Goal: Feedback & Contribution: Contribute content

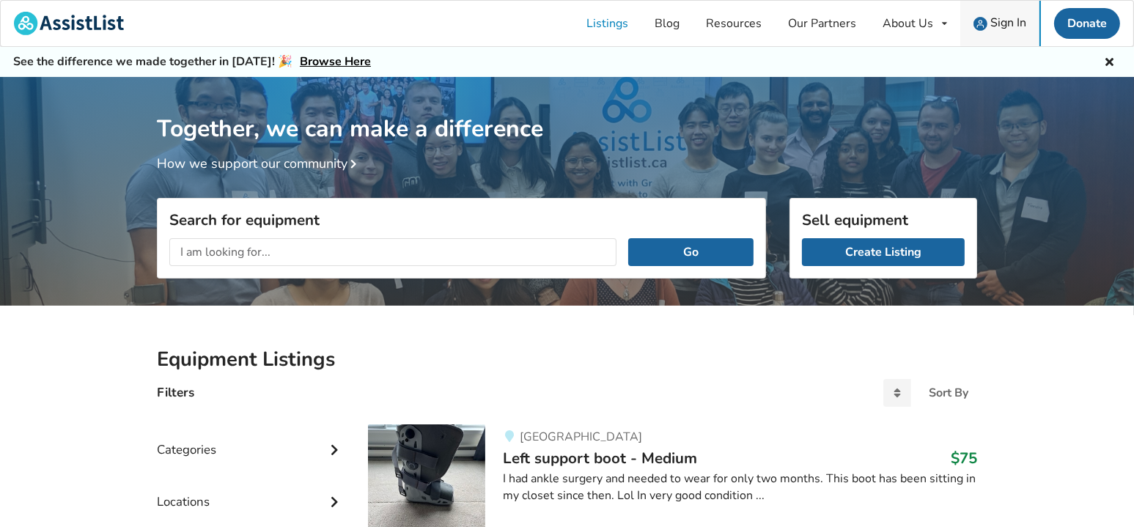
click at [1007, 18] on span "Sign In" at bounding box center [1009, 23] width 36 height 16
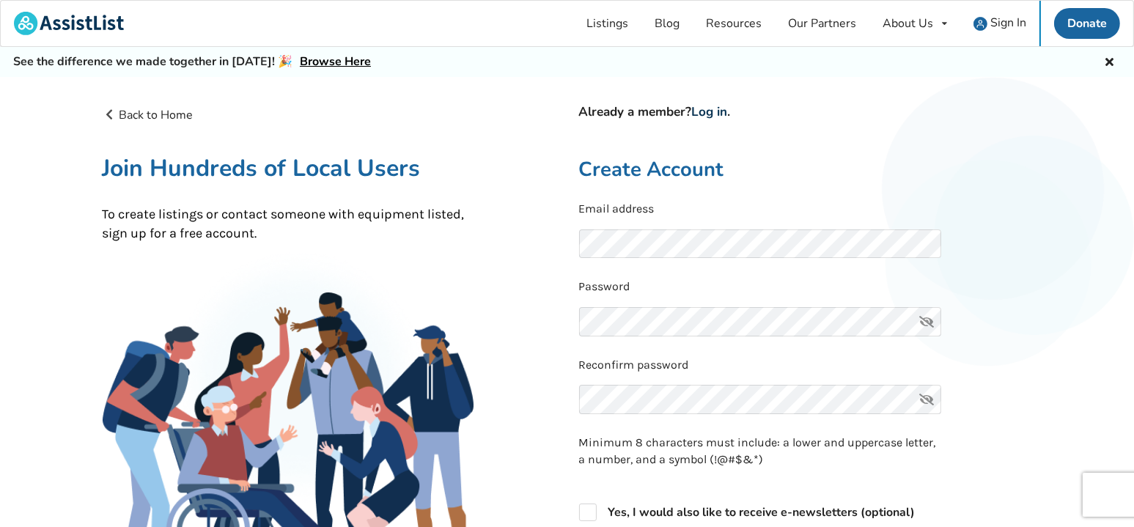
click at [717, 114] on link "Log in" at bounding box center [710, 111] width 36 height 17
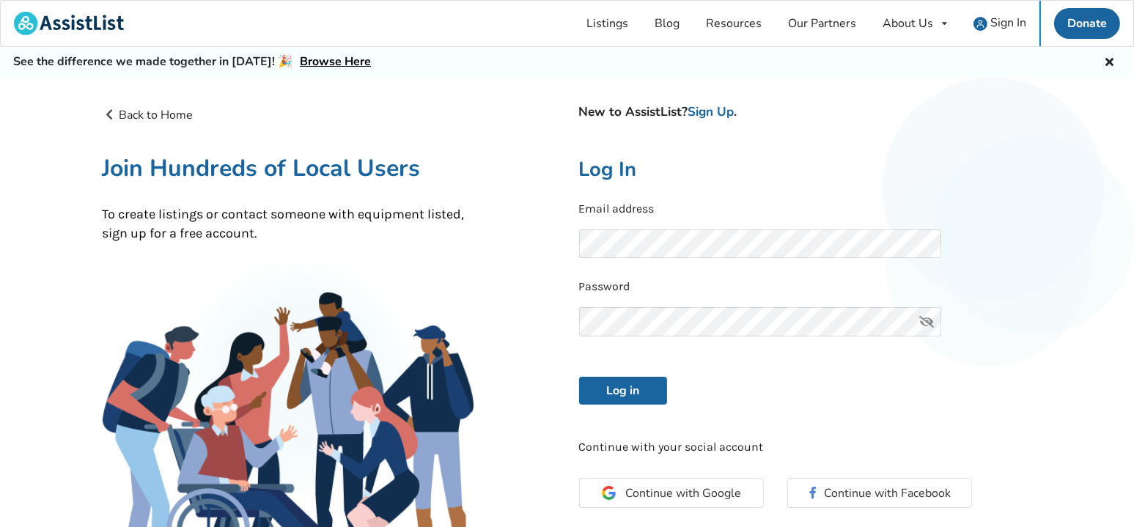
click at [905, 237] on keeper-lock "Open Keeper Popup" at bounding box center [904, 244] width 18 height 18
click at [637, 384] on button "Log in" at bounding box center [623, 391] width 88 height 28
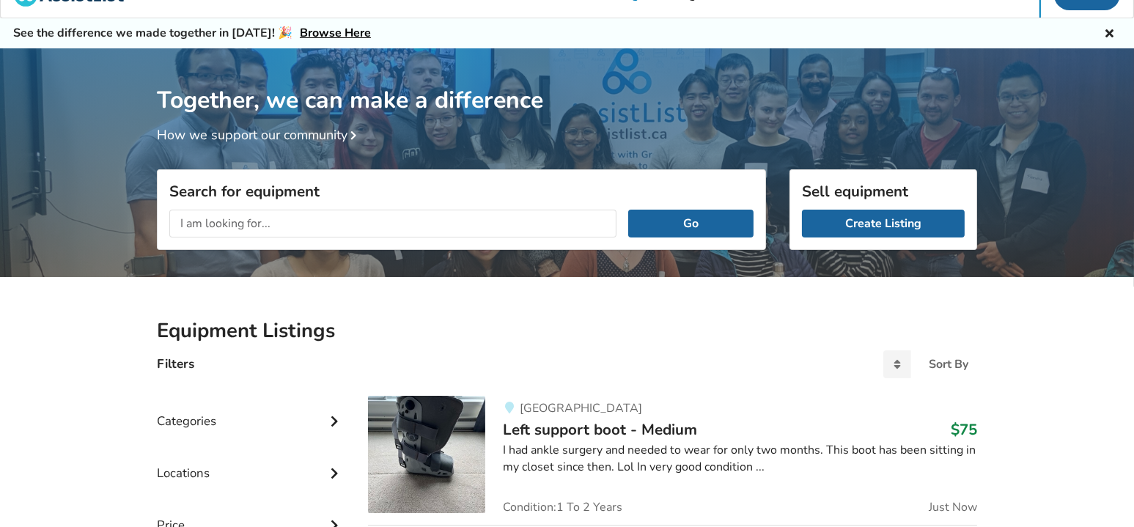
scroll to position [147, 0]
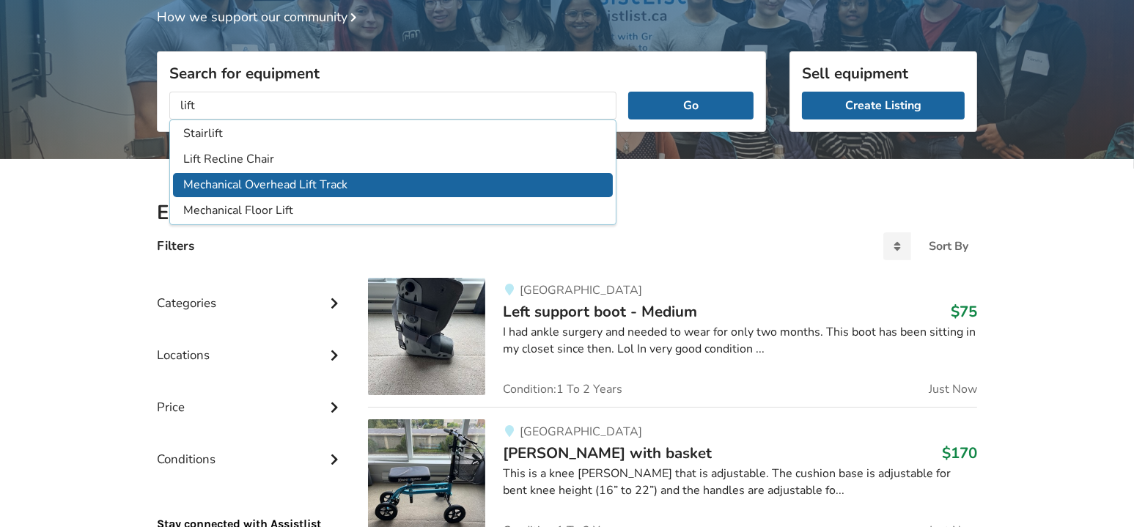
click at [317, 177] on li "Mechanical Overhead Lift Track" at bounding box center [393, 185] width 440 height 24
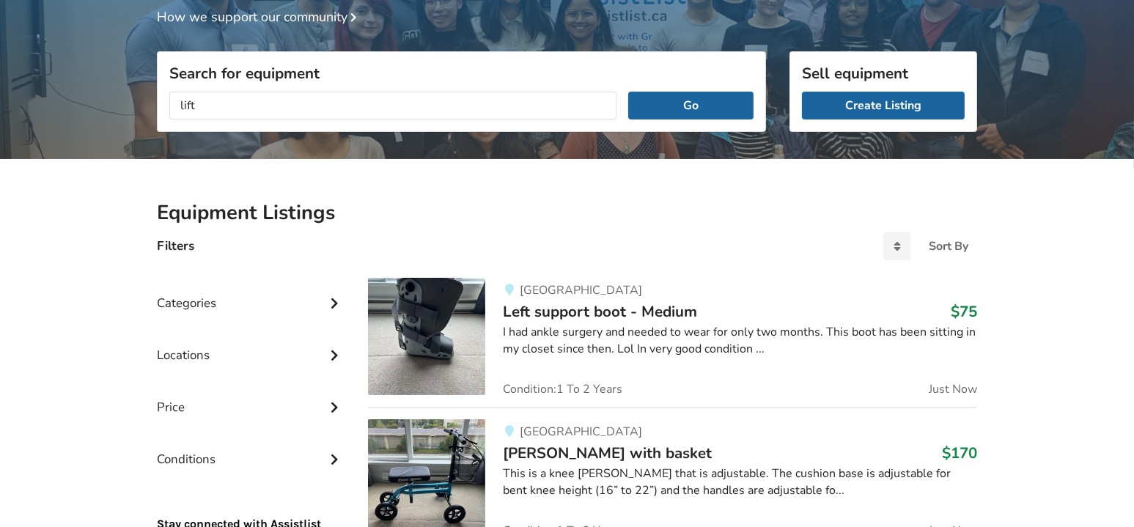
type input "Mechanical Overhead Lift Track"
click at [662, 111] on button "Go" at bounding box center [690, 106] width 125 height 28
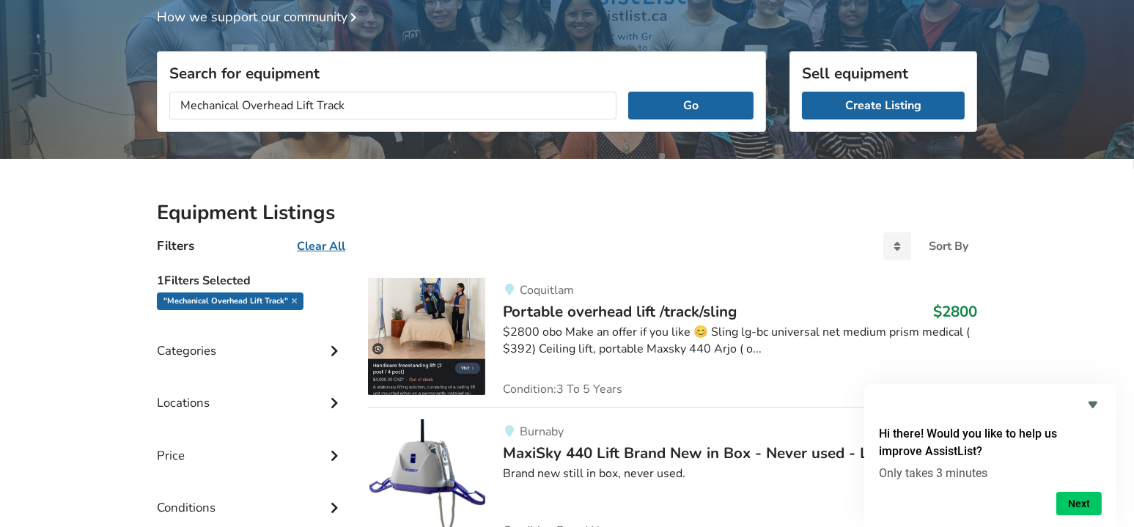
click at [1093, 407] on icon "Hide survey" at bounding box center [1093, 405] width 9 height 7
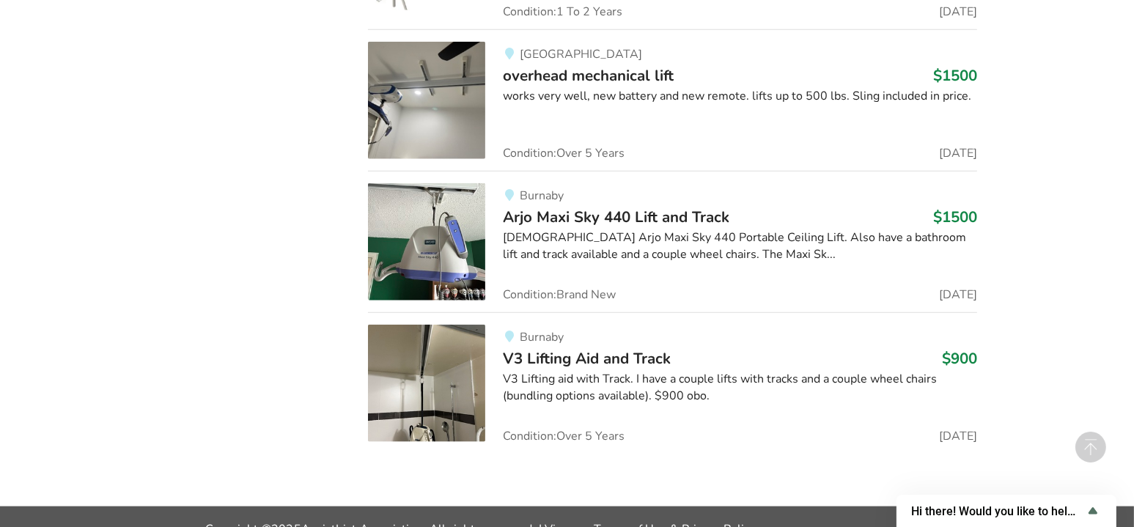
scroll to position [2404, 0]
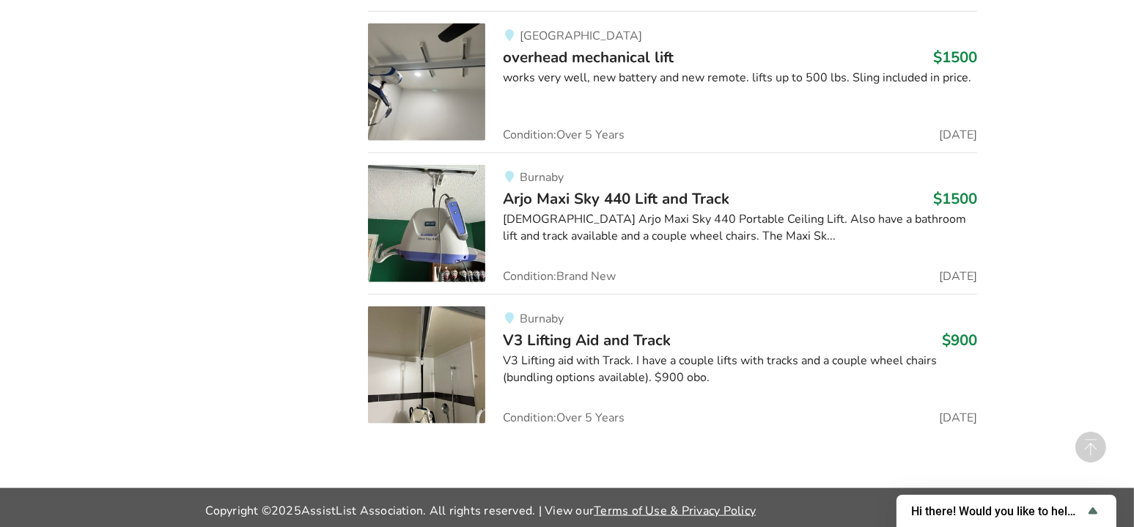
click at [843, 353] on div "V3 Lifting aid with Track. I have a couple lifts with tracks and a couple wheel…" at bounding box center [740, 370] width 474 height 34
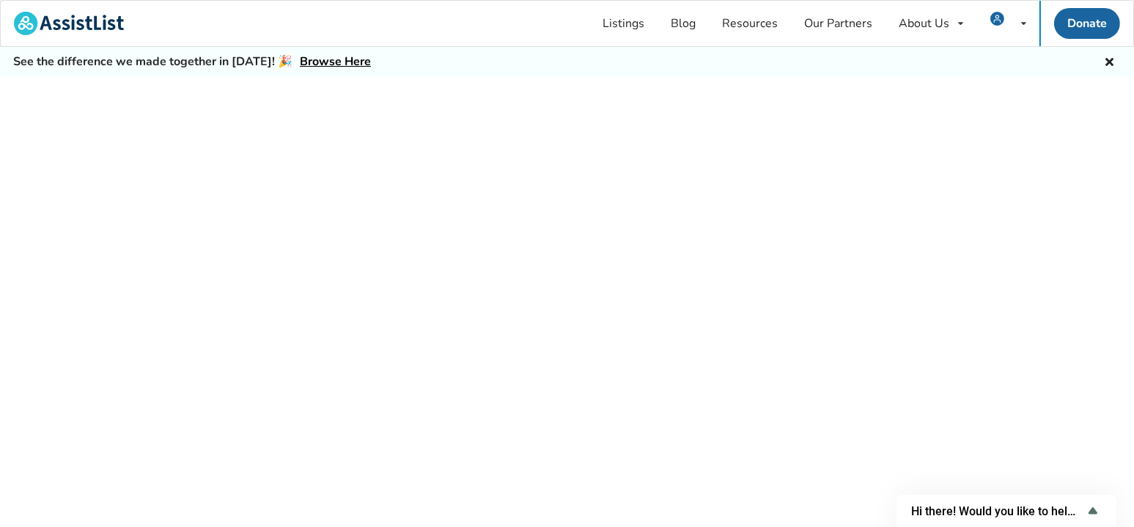
click at [843, 352] on div at bounding box center [567, 318] width 1134 height 483
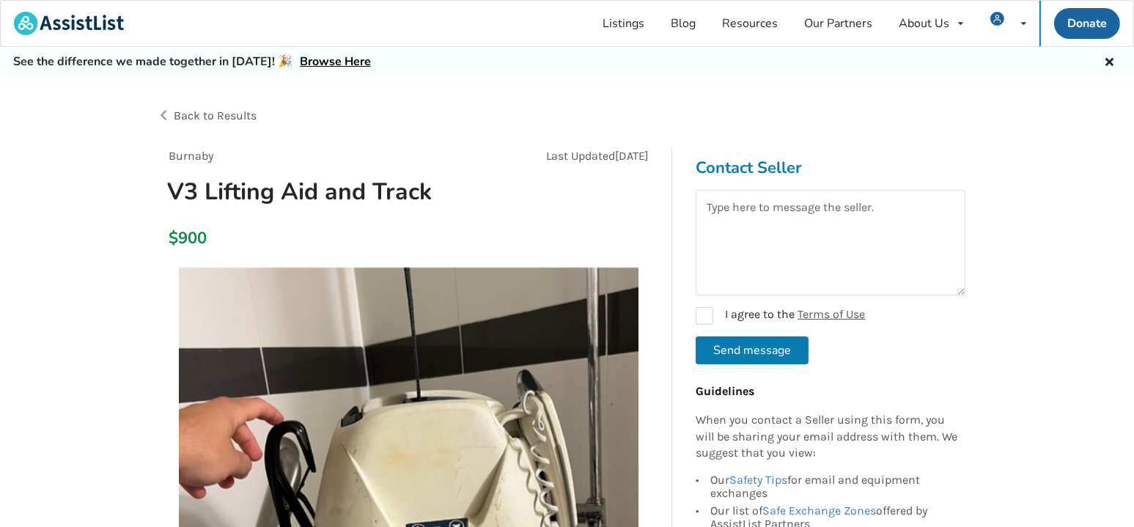
click at [243, 116] on span "Back to Results" at bounding box center [215, 116] width 83 height 14
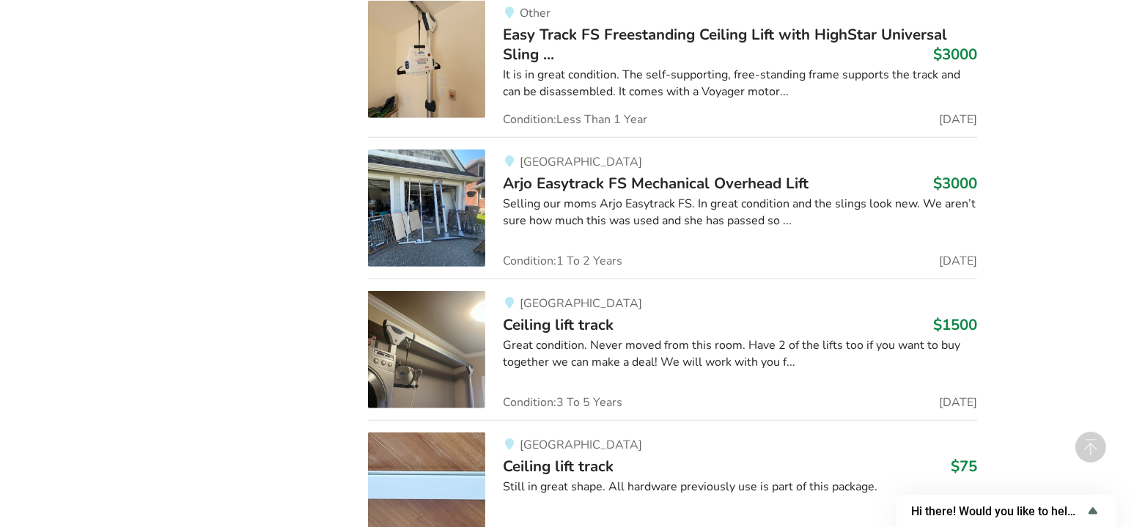
scroll to position [1412, 0]
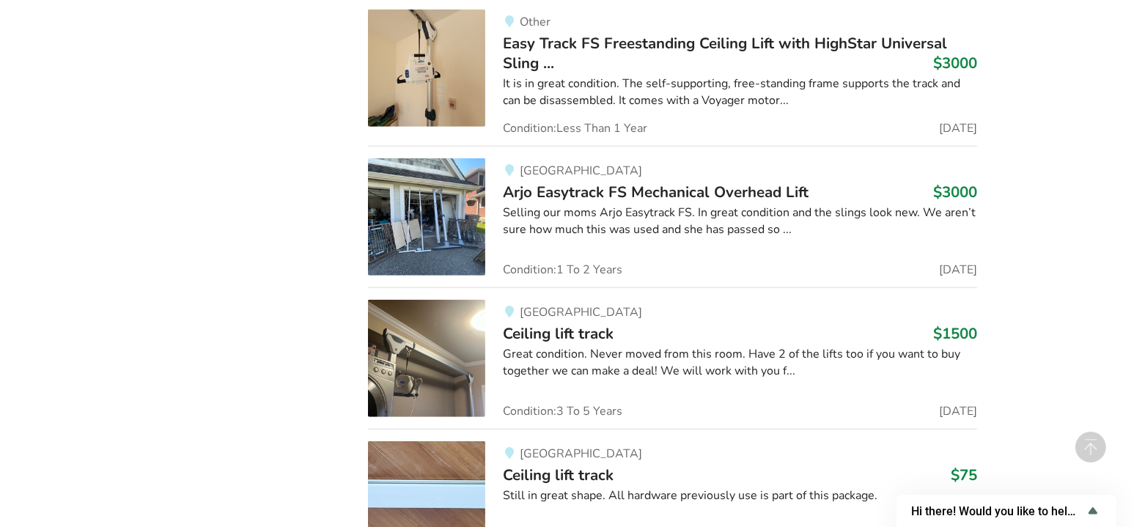
click at [660, 337] on h3 "Ceiling lift track $1500" at bounding box center [740, 333] width 474 height 19
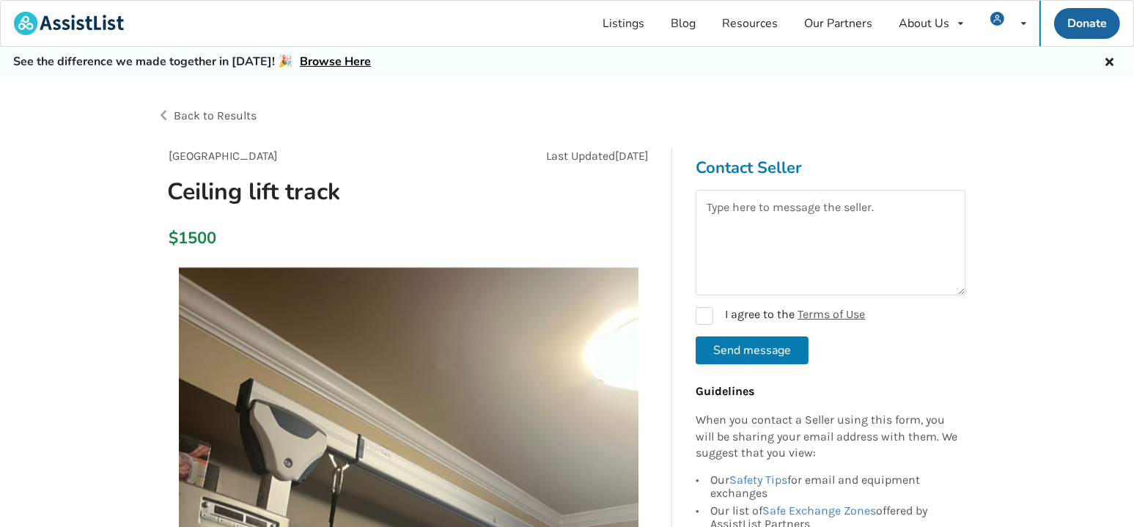
click at [241, 111] on span "Back to Results" at bounding box center [215, 116] width 83 height 14
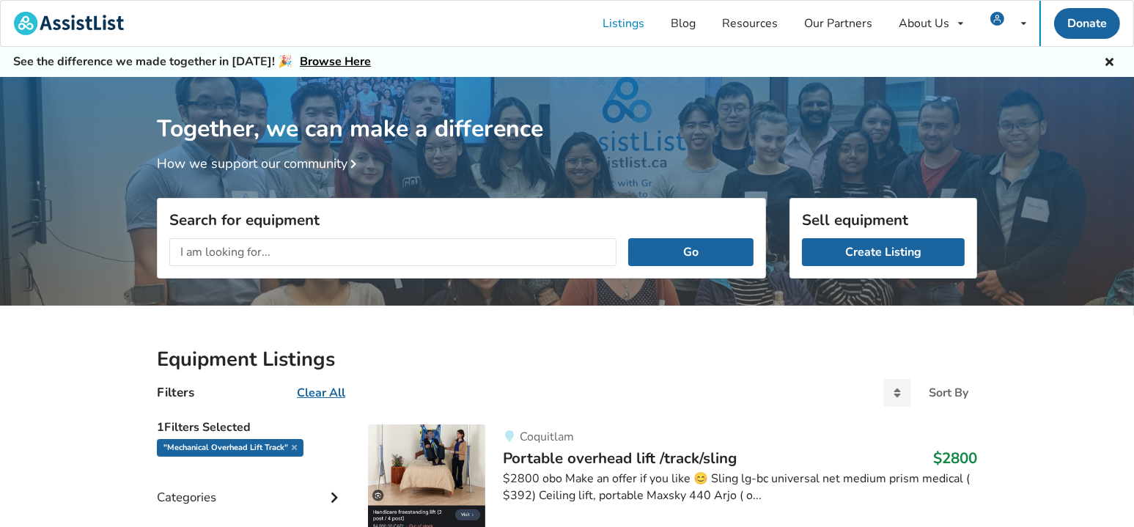
click at [331, 386] on u "Clear All" at bounding box center [321, 393] width 48 height 16
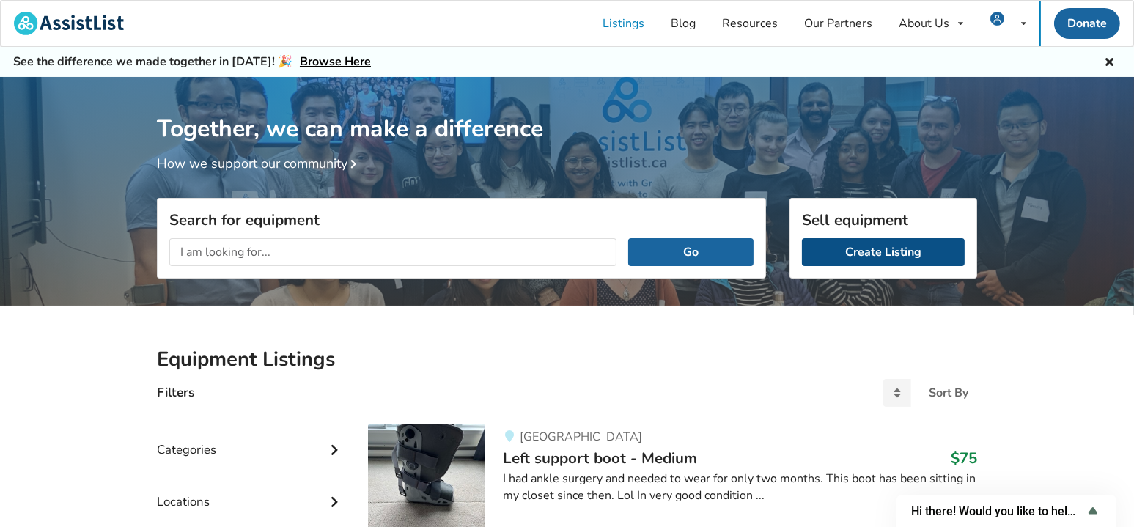
click at [881, 246] on link "Create Listing" at bounding box center [883, 252] width 163 height 28
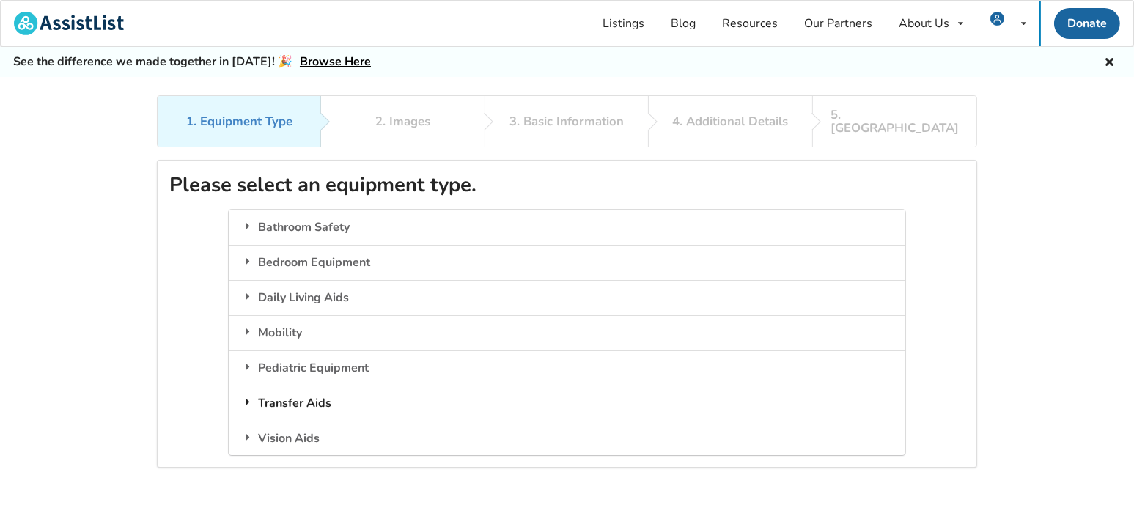
click at [317, 386] on div "Transfer Aids" at bounding box center [567, 403] width 676 height 35
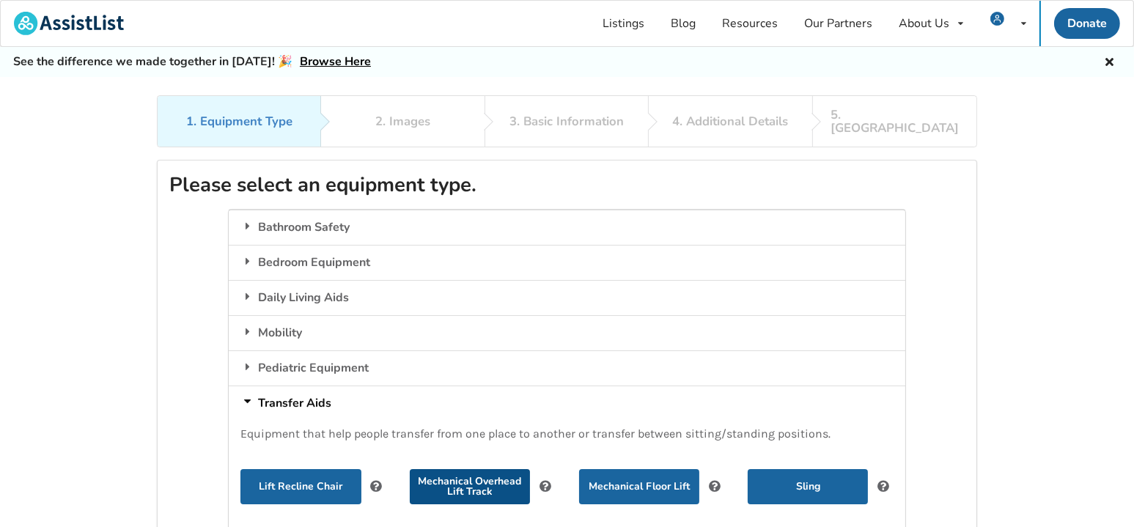
click at [470, 477] on button "Mechanical Overhead Lift Track" at bounding box center [470, 486] width 120 height 35
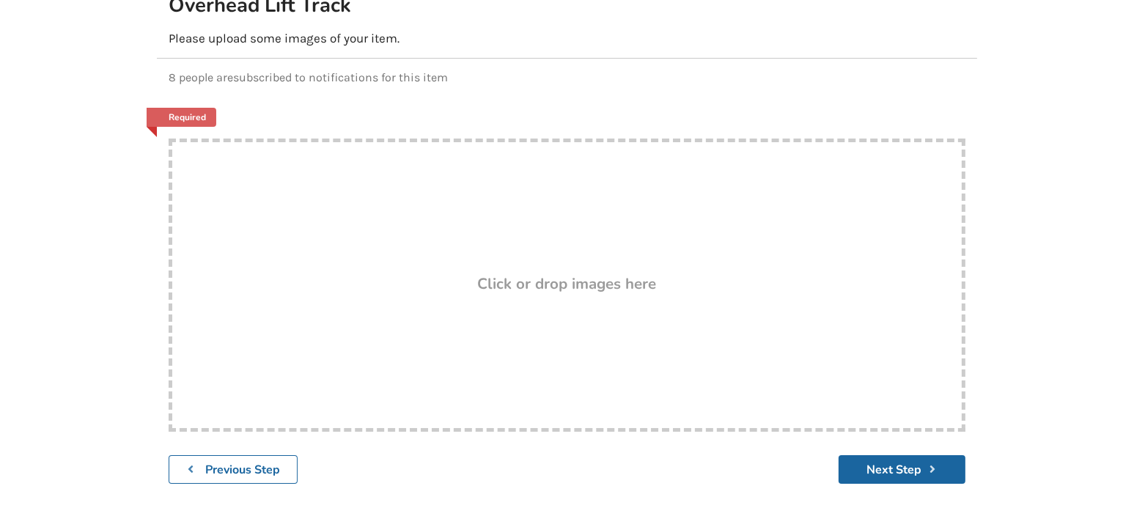
scroll to position [243, 0]
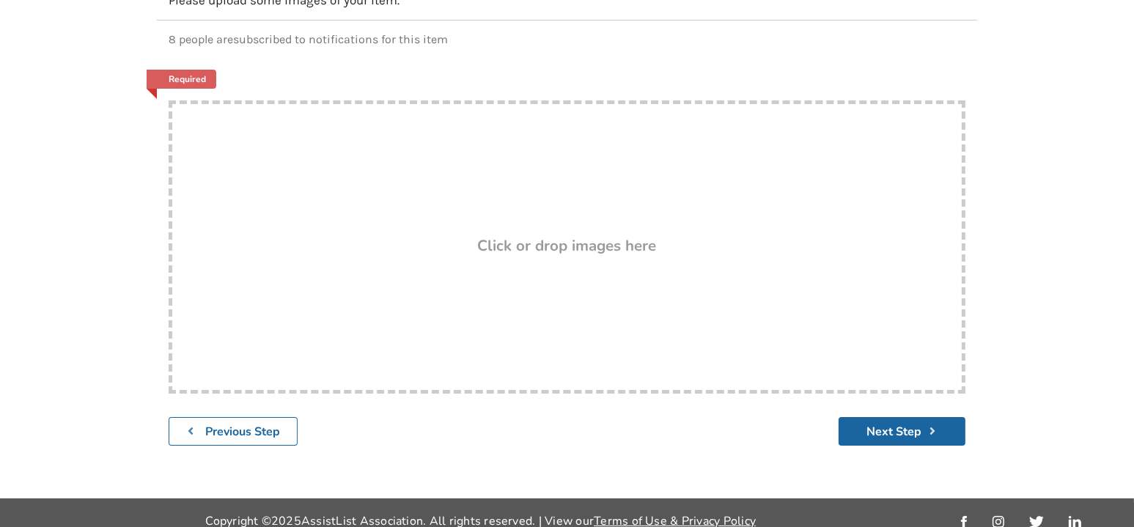
click at [594, 236] on h3 "Click or drop images here" at bounding box center [567, 245] width 179 height 19
type input "C:\fakepath\IMG_8582.JPG"
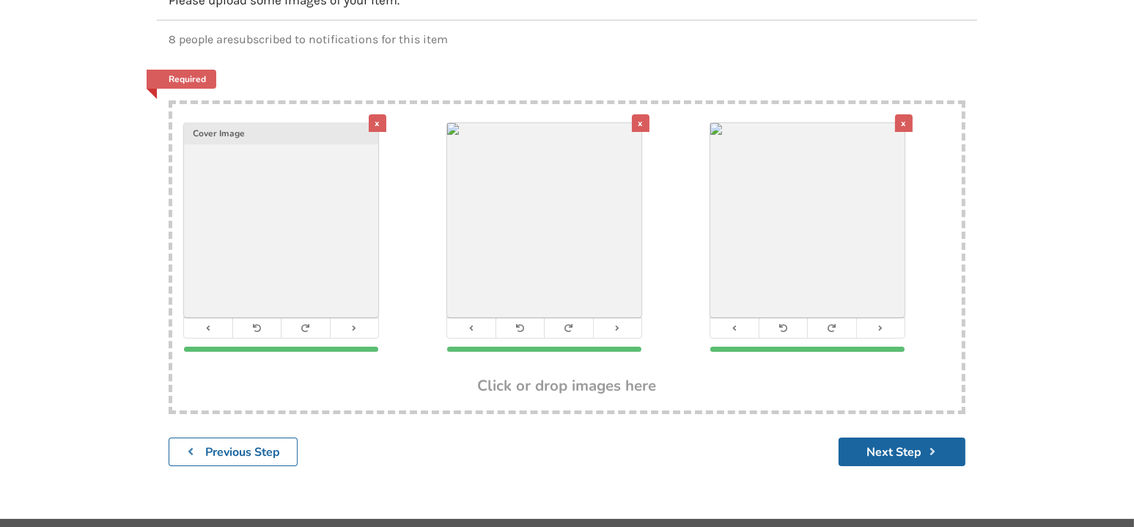
click at [640, 376] on h3 "Click or drop images here" at bounding box center [567, 385] width 179 height 19
type input "C:\fakepath\Voyager front view.JPG"
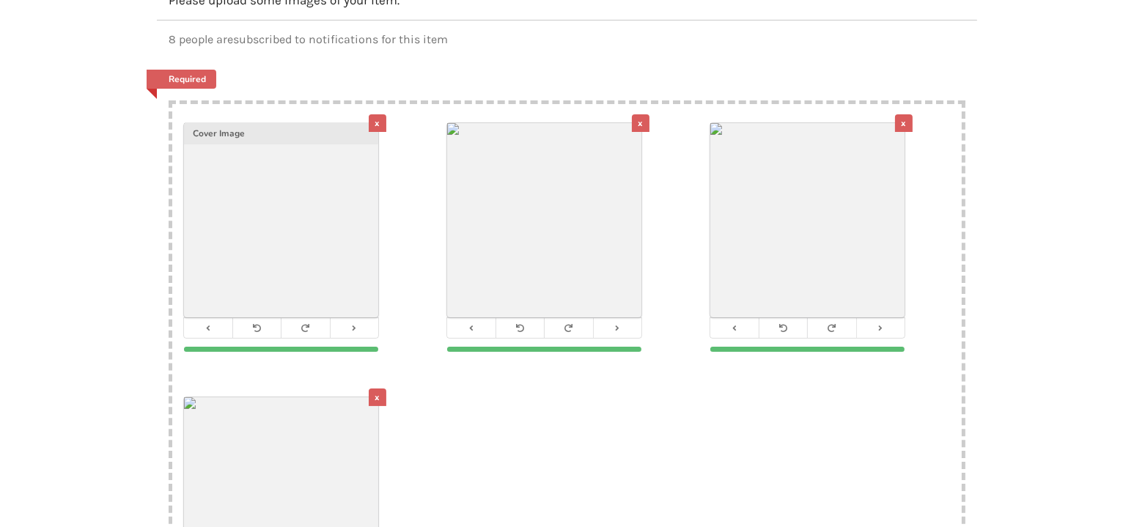
click at [542, 395] on div "x Cover Image x x x" at bounding box center [567, 378] width 790 height 549
type input "C:\fakepath\IMG_2232.jpeg"
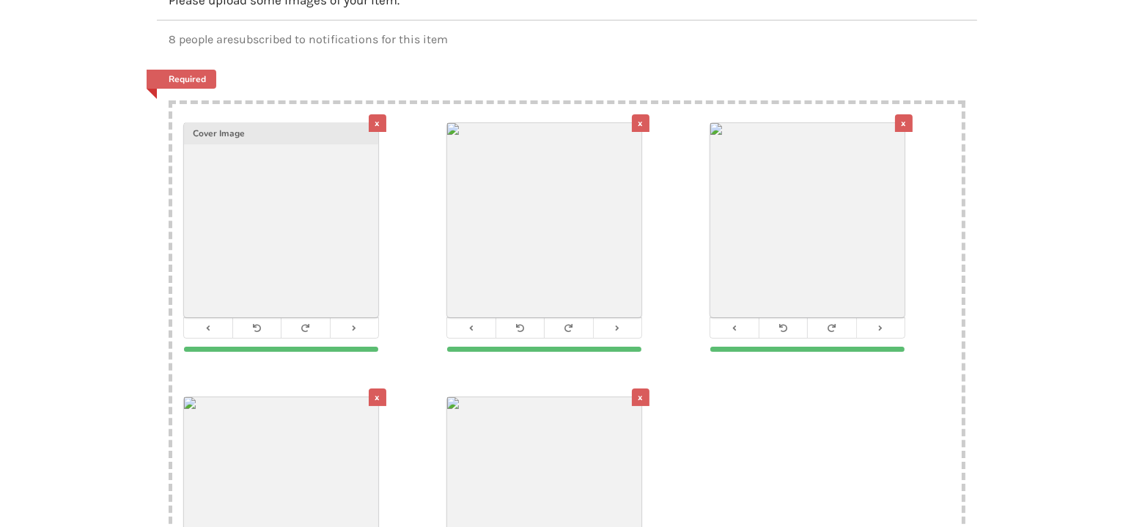
click at [790, 440] on div "x Cover Image x x x x" at bounding box center [567, 378] width 790 height 549
type input "C:\fakepath\Tension Lift Top.JPG"
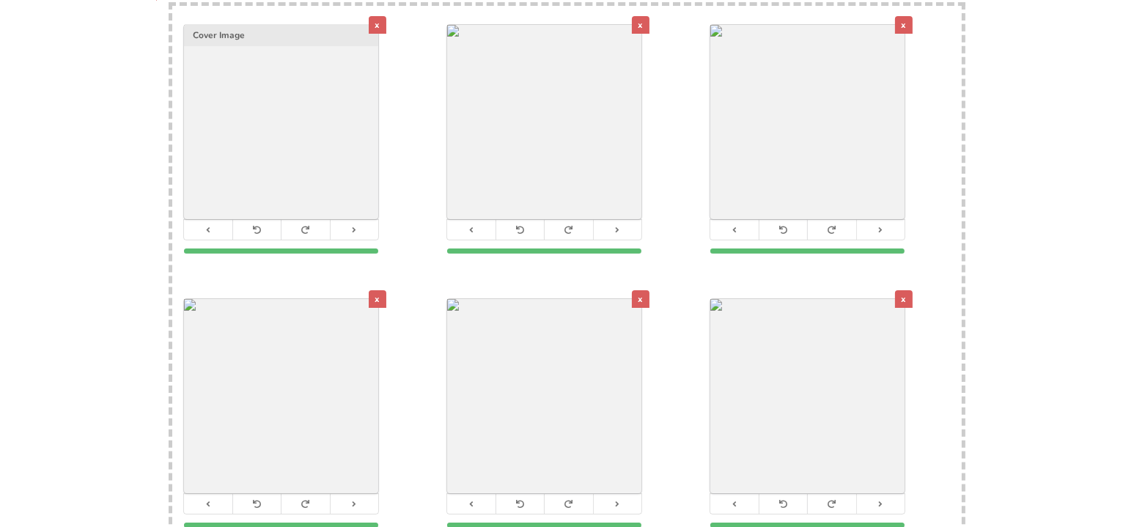
scroll to position [409, 0]
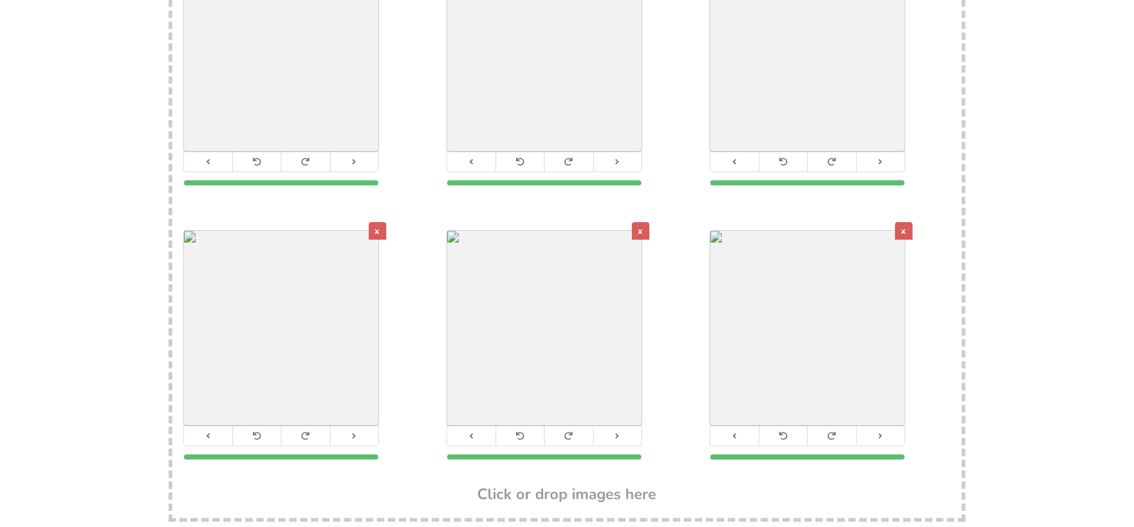
click at [818, 469] on div "x" at bounding box center [830, 349] width 263 height 274
type input "C:\fakepath\Voyager back view.JPG"
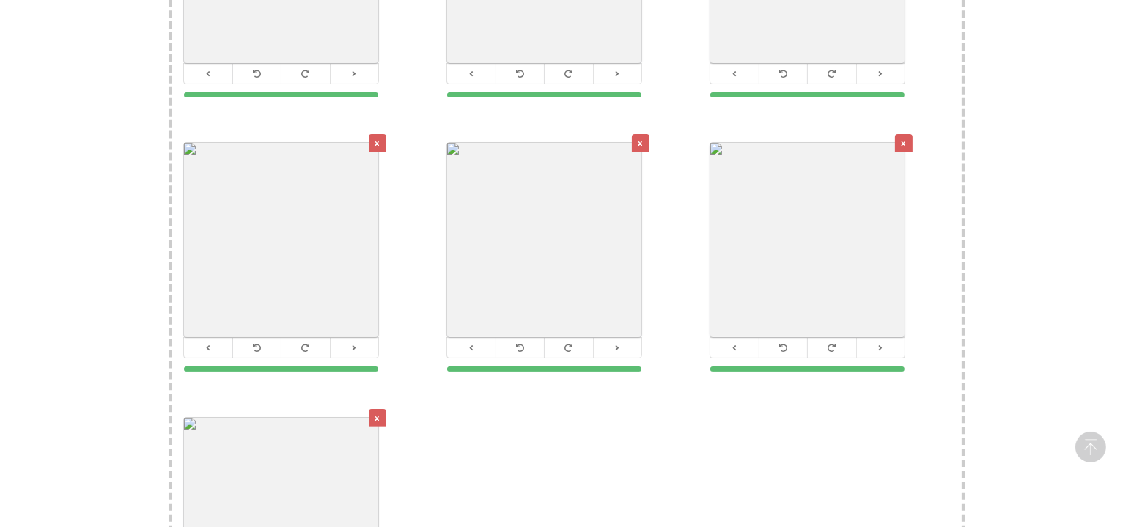
scroll to position [389, 0]
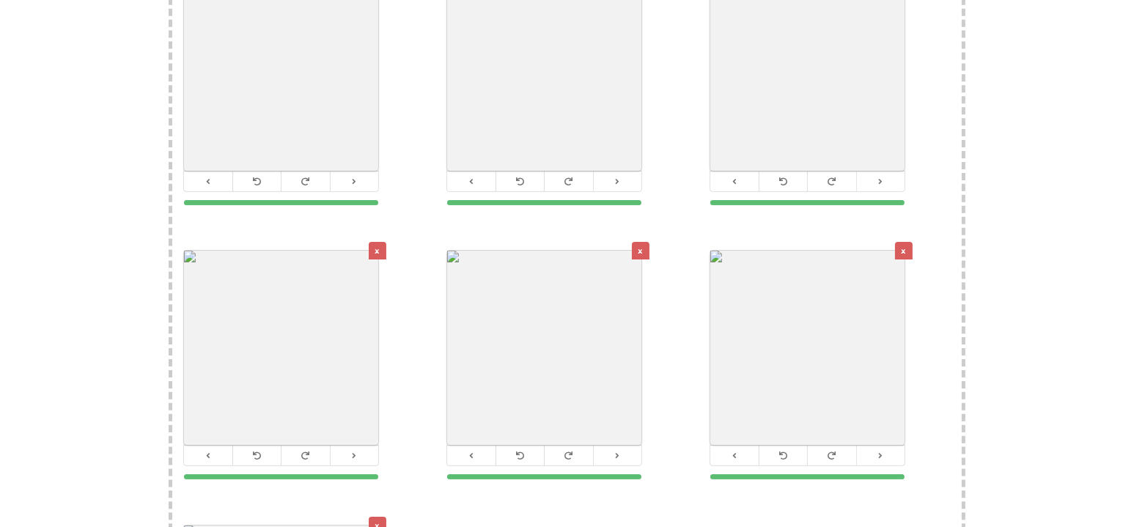
click at [797, 495] on div "x Cover Image x x x x x x" at bounding box center [567, 368] width 790 height 823
type input "C:\fakepath\Voyager and Charger.jpg"
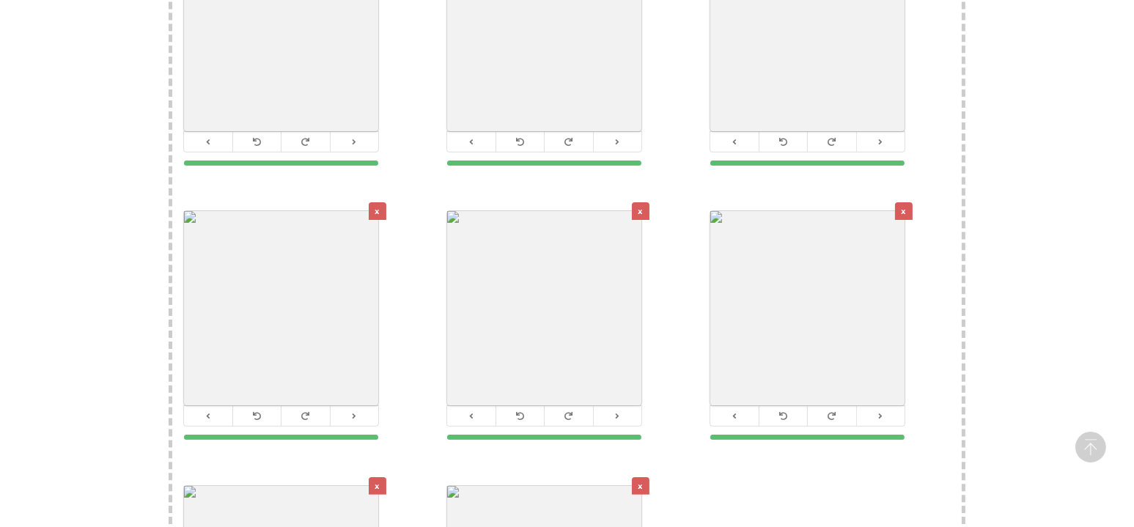
scroll to position [419, 0]
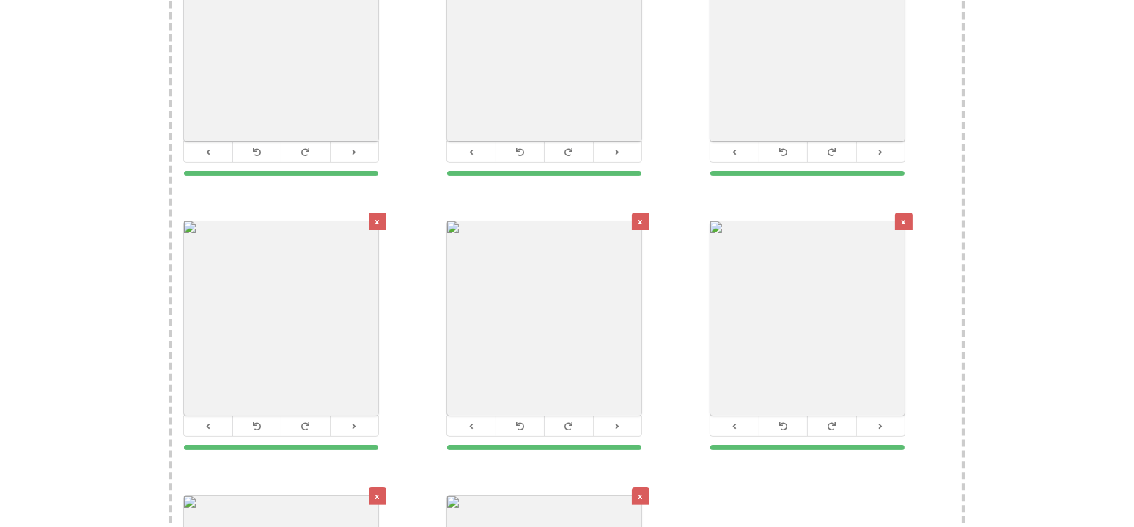
click at [381, 213] on div "x" at bounding box center [378, 222] width 18 height 18
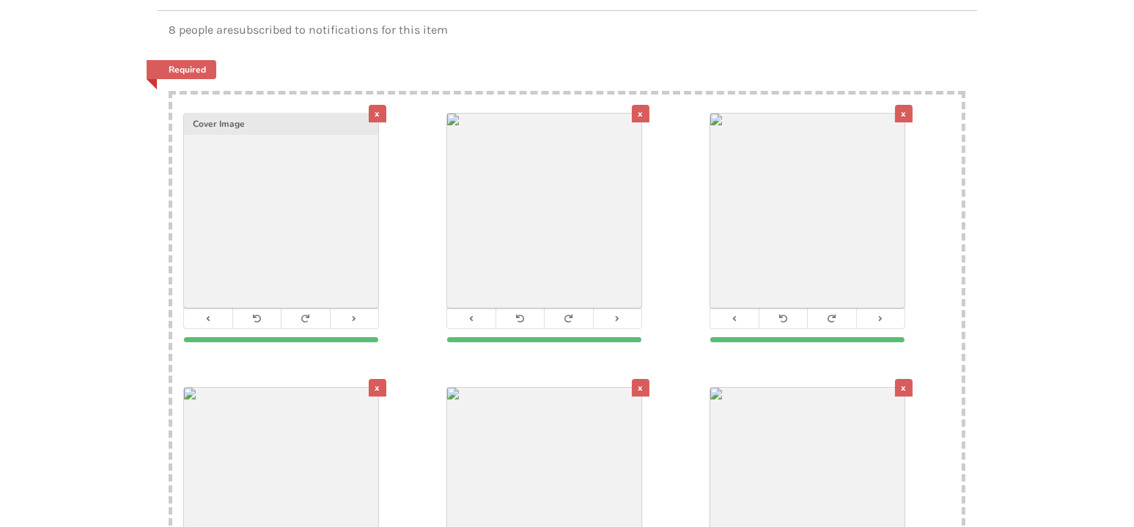
scroll to position [194, 0]
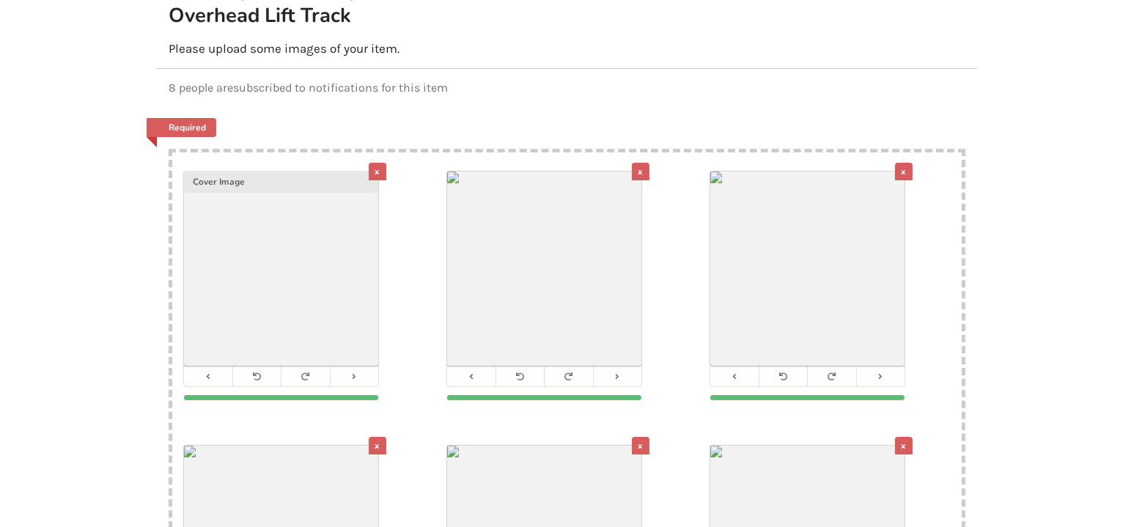
click at [645, 163] on div "x" at bounding box center [641, 172] width 18 height 18
click at [383, 163] on div "x" at bounding box center [378, 172] width 18 height 18
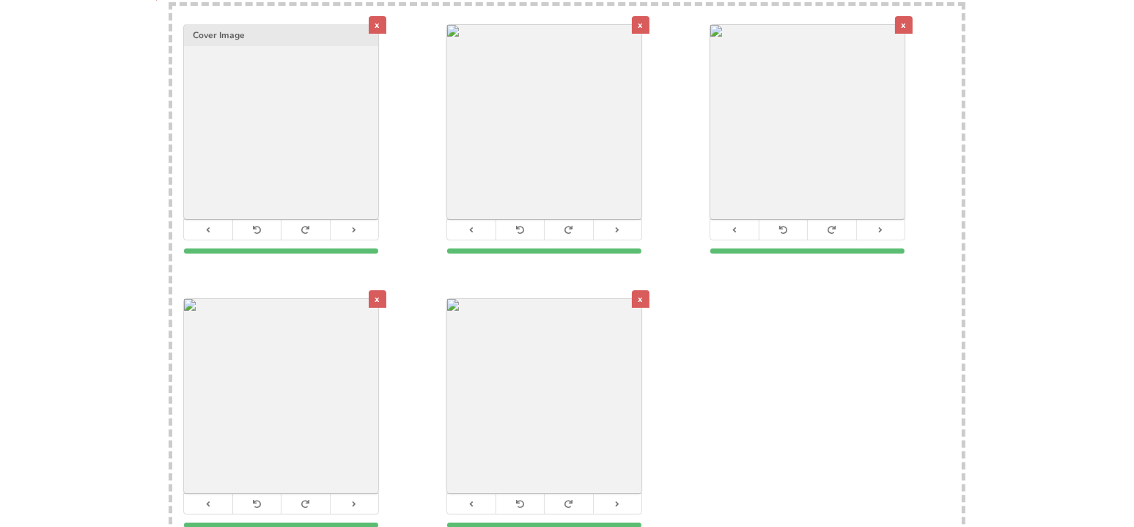
scroll to position [312, 0]
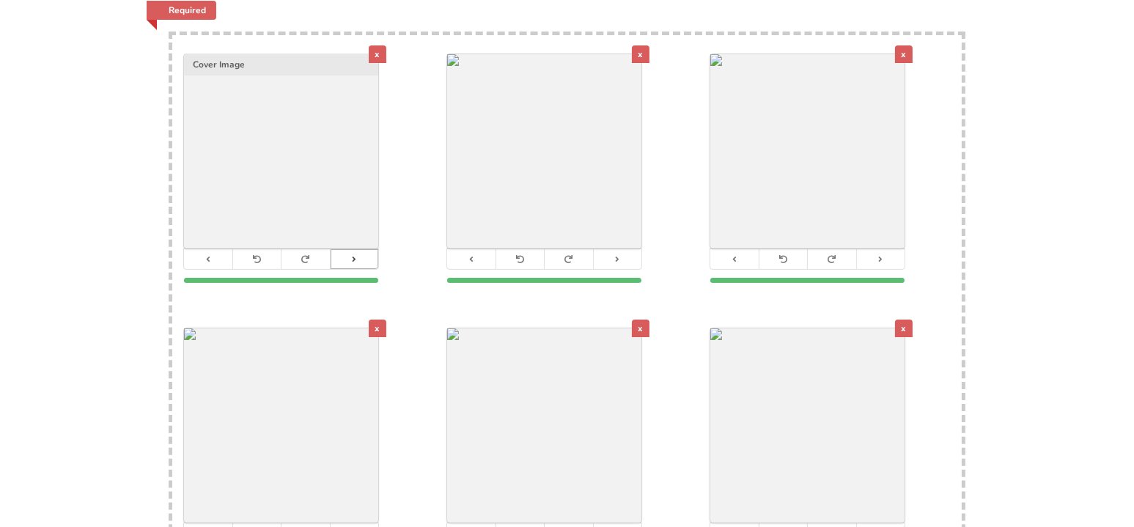
click at [361, 249] on button at bounding box center [354, 259] width 49 height 20
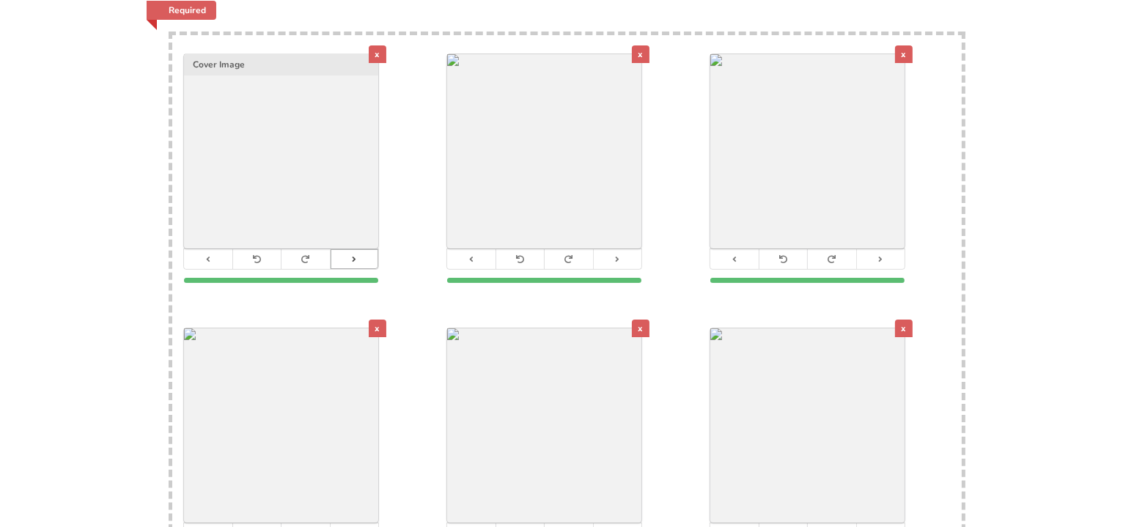
click at [361, 249] on button at bounding box center [354, 259] width 49 height 20
click at [905, 320] on div "x" at bounding box center [904, 329] width 18 height 18
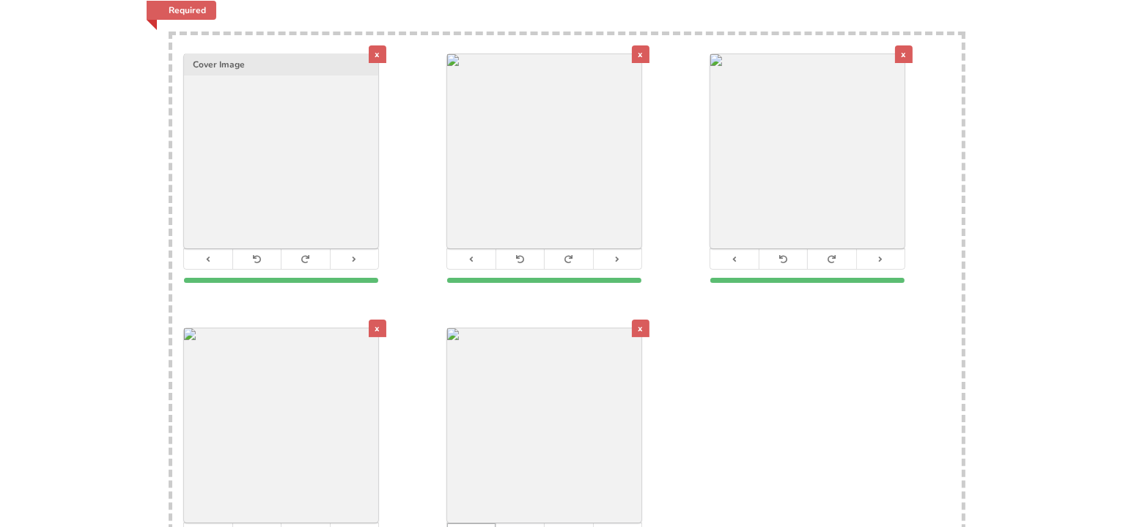
click at [473, 527] on icon at bounding box center [471, 533] width 10 height 8
click at [208, 527] on icon at bounding box center [208, 533] width 10 height 8
click at [736, 249] on button at bounding box center [735, 259] width 48 height 20
click at [478, 249] on button at bounding box center [471, 259] width 48 height 20
click at [205, 527] on icon at bounding box center [208, 533] width 10 height 8
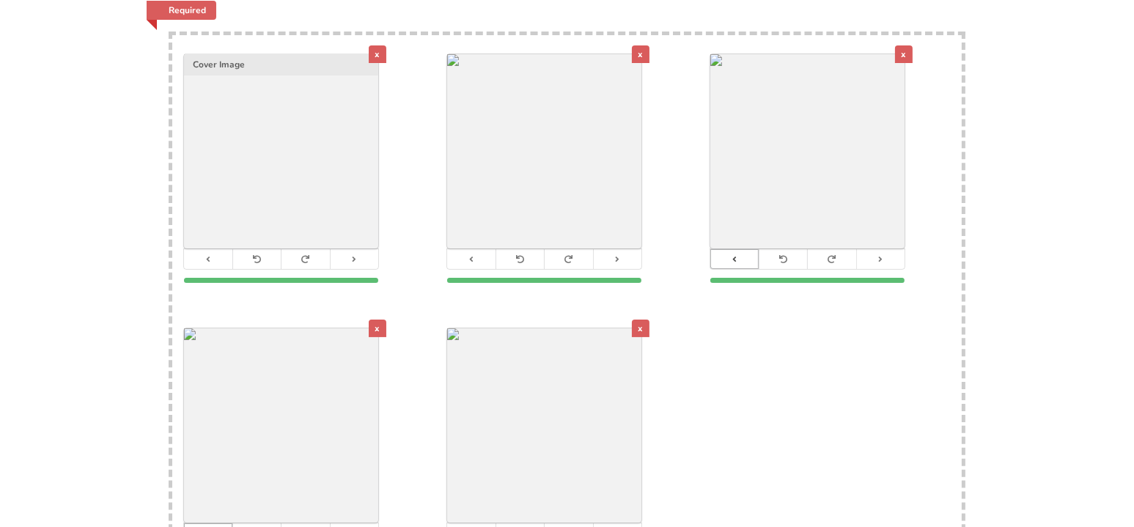
click at [205, 527] on icon at bounding box center [208, 533] width 10 height 8
click at [743, 249] on button at bounding box center [735, 259] width 48 height 20
click at [470, 527] on icon at bounding box center [471, 533] width 10 height 8
click at [207, 527] on icon at bounding box center [208, 533] width 10 height 8
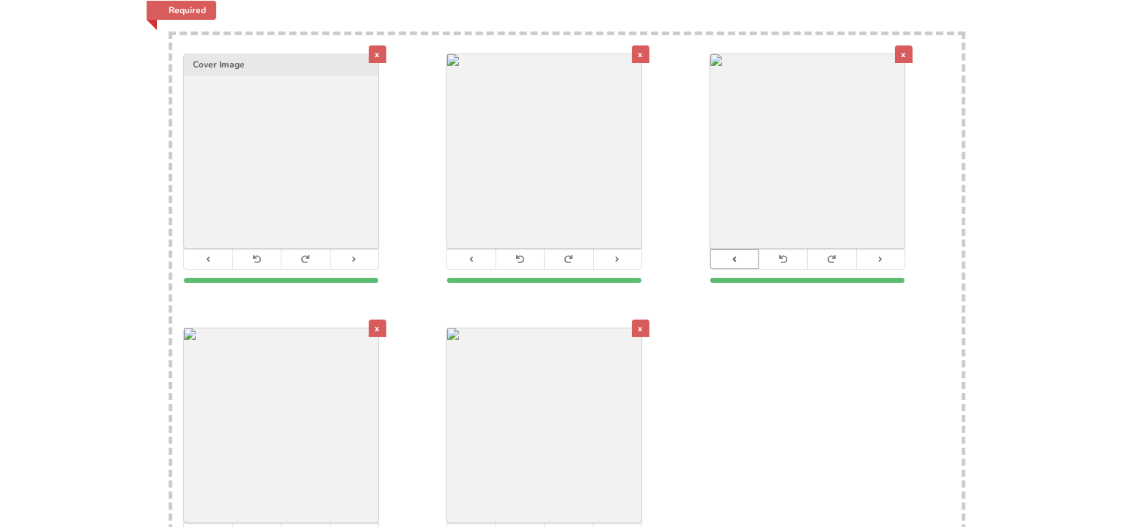
click at [741, 249] on button at bounding box center [735, 259] width 48 height 20
click at [474, 527] on icon at bounding box center [471, 533] width 10 height 8
click at [215, 524] on button at bounding box center [208, 534] width 48 height 20
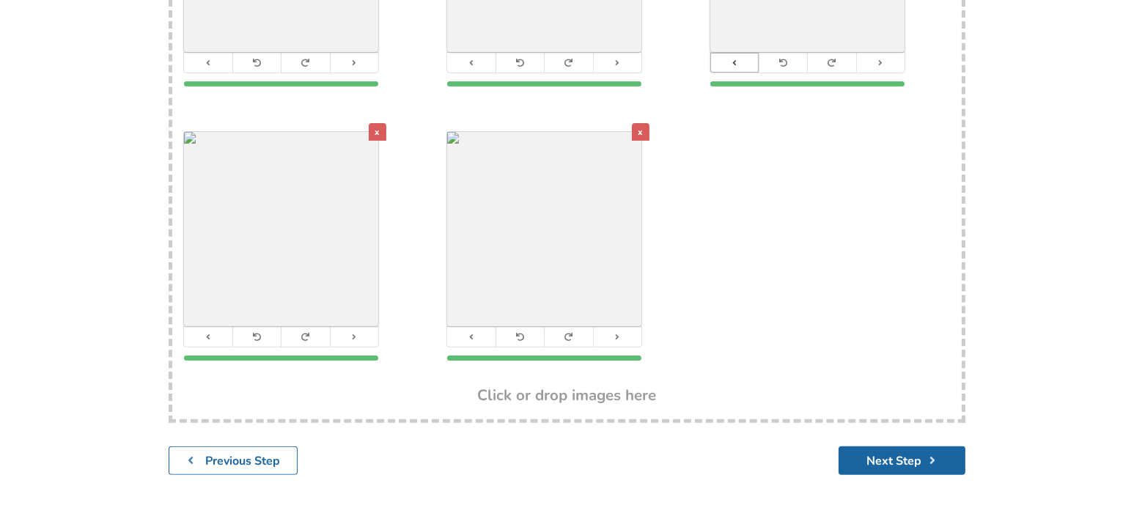
scroll to position [538, 0]
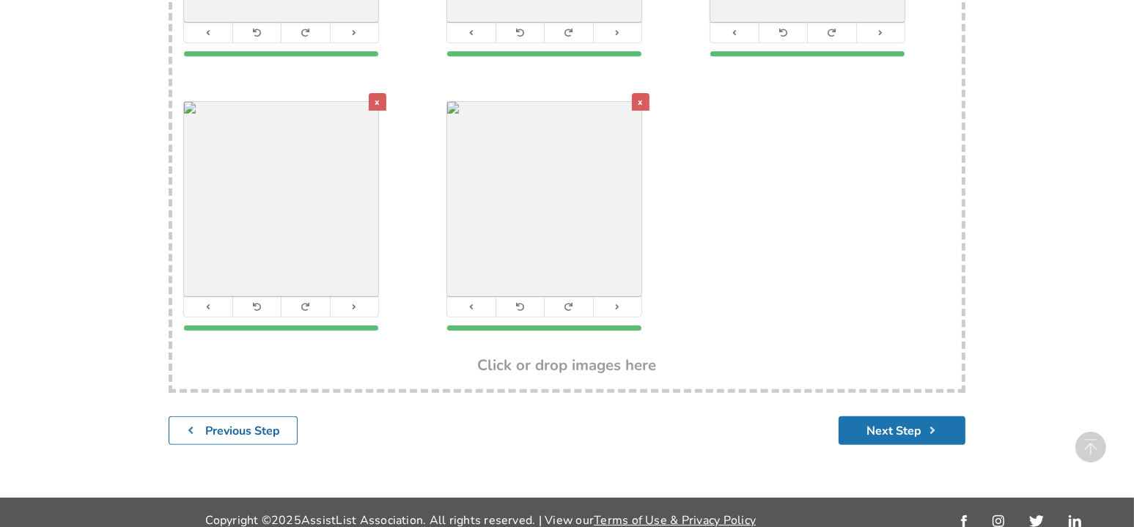
click at [931, 425] on icon "submit" at bounding box center [933, 431] width 14 height 12
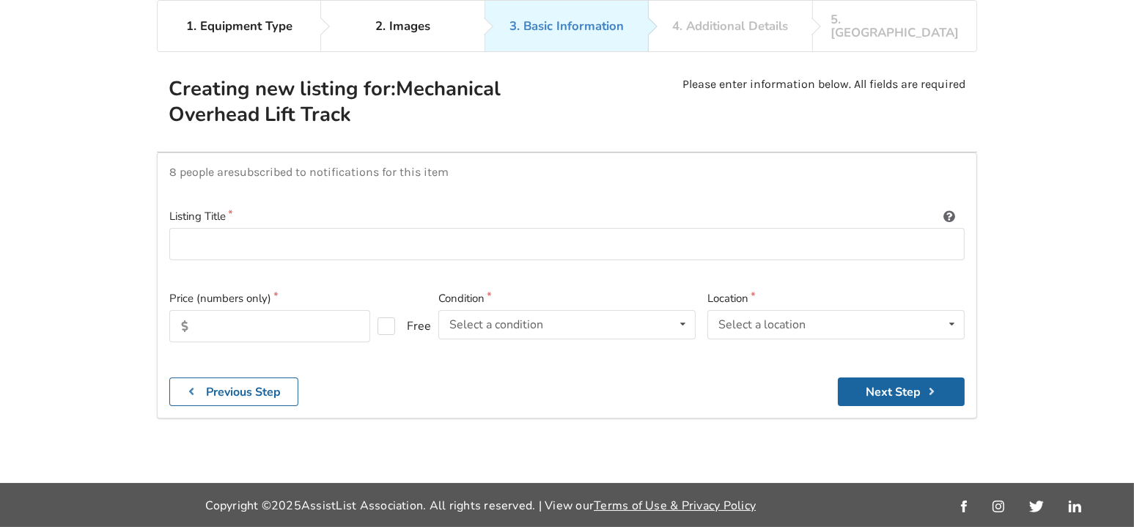
scroll to position [95, 0]
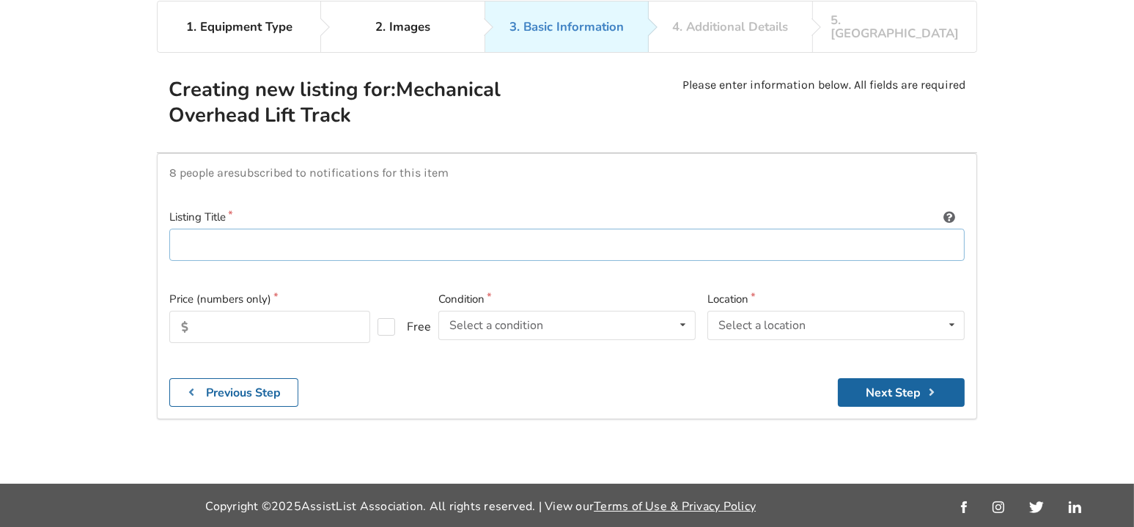
click at [249, 232] on input at bounding box center [567, 245] width 796 height 33
click at [281, 315] on input "text" at bounding box center [269, 327] width 201 height 32
click at [467, 320] on div "Select a condition" at bounding box center [497, 326] width 94 height 12
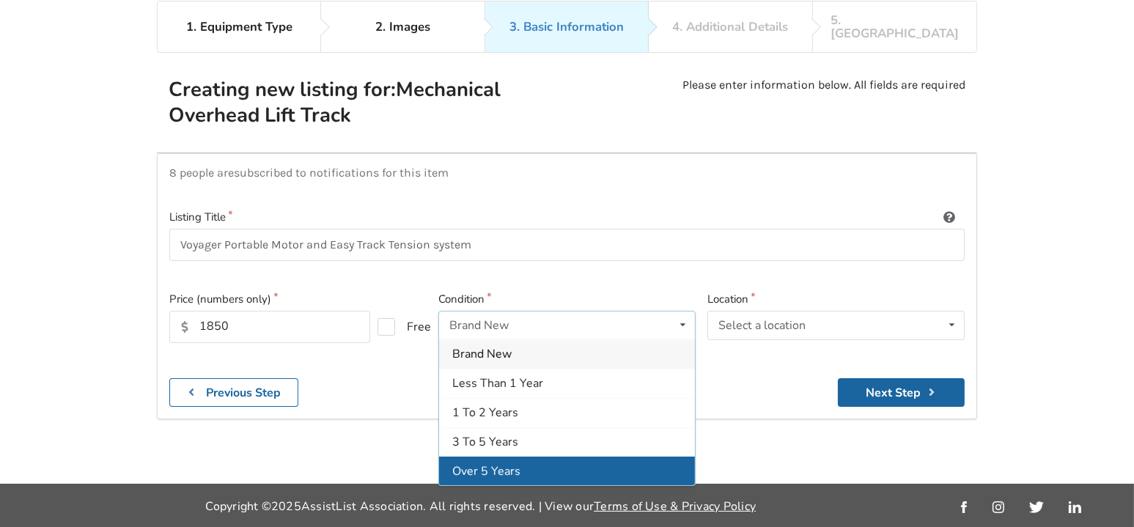
click at [507, 457] on div "Over 5 Years" at bounding box center [567, 471] width 256 height 29
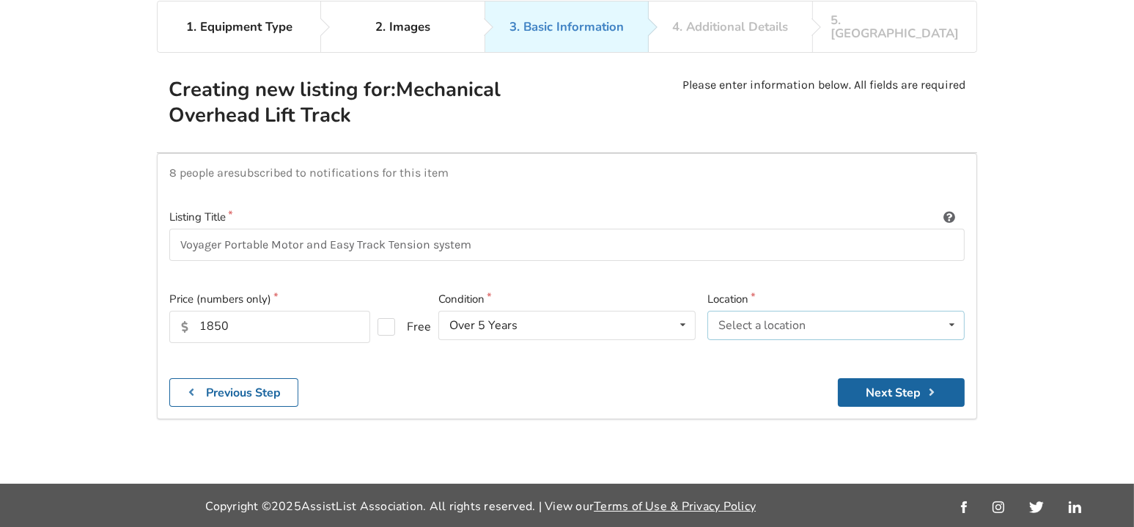
click at [756, 320] on div "Select a location" at bounding box center [762, 326] width 87 height 12
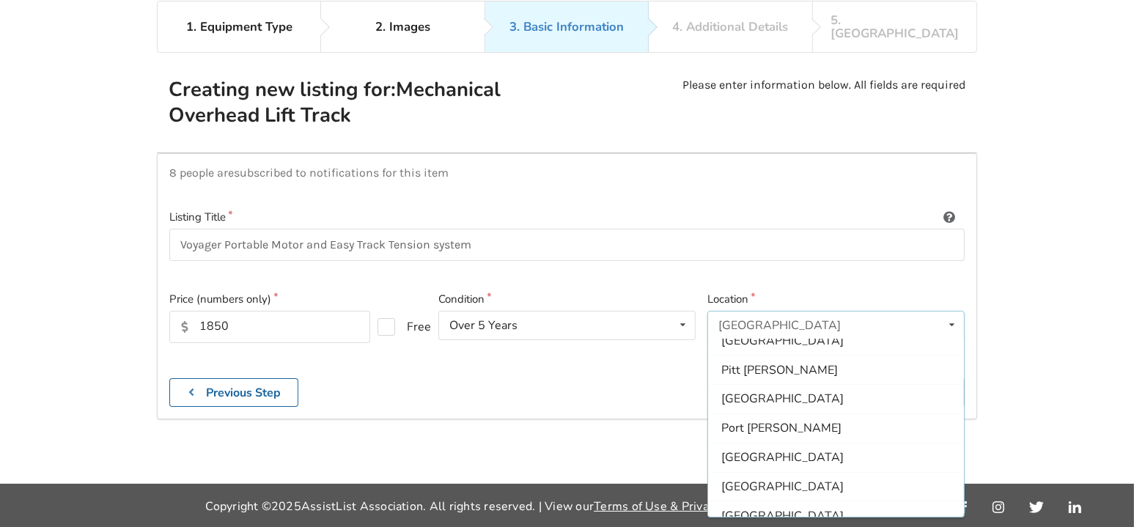
scroll to position [433, 0]
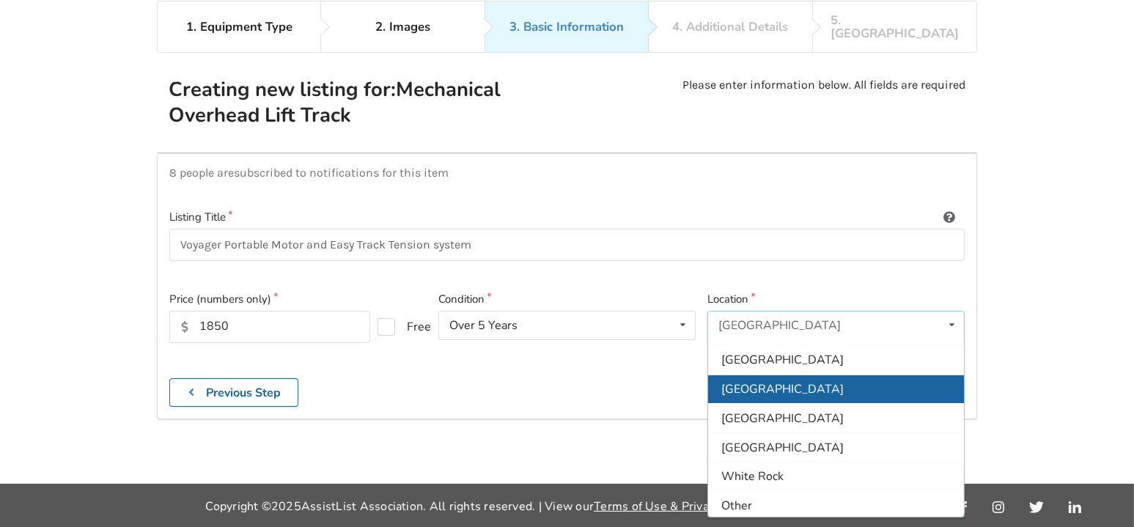
click at [772, 375] on div "[GEOGRAPHIC_DATA]" at bounding box center [836, 389] width 256 height 29
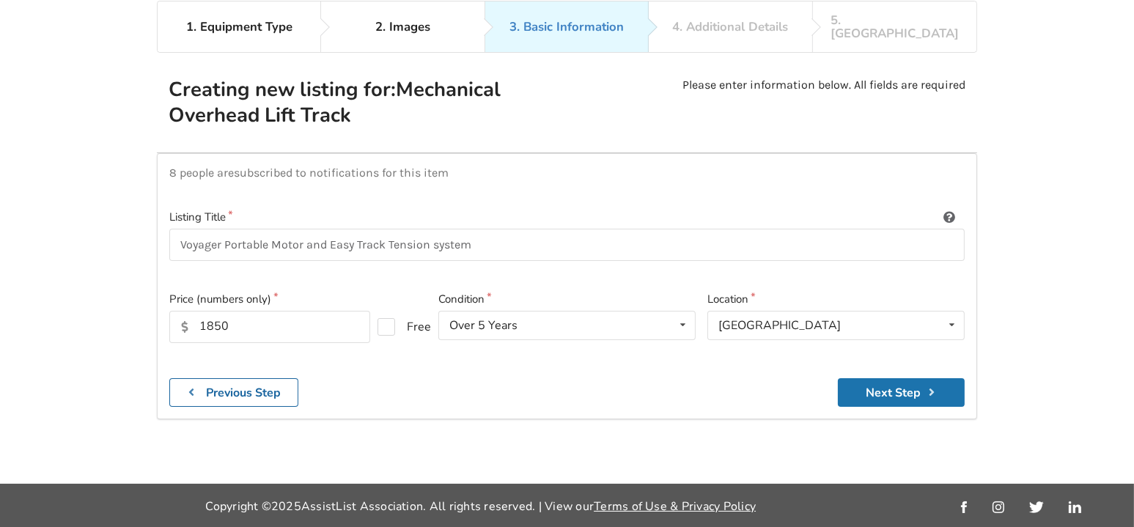
click at [870, 381] on button "Next Step" at bounding box center [901, 392] width 127 height 29
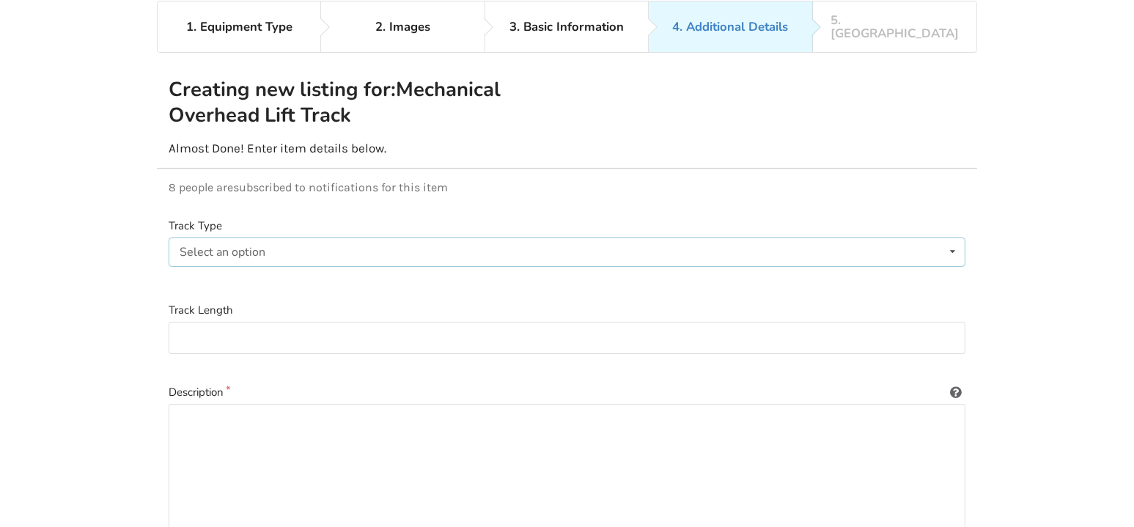
click at [375, 238] on div "Select an option Ceiling-installed straight track X-Y gantry system Free-standi…" at bounding box center [567, 252] width 797 height 29
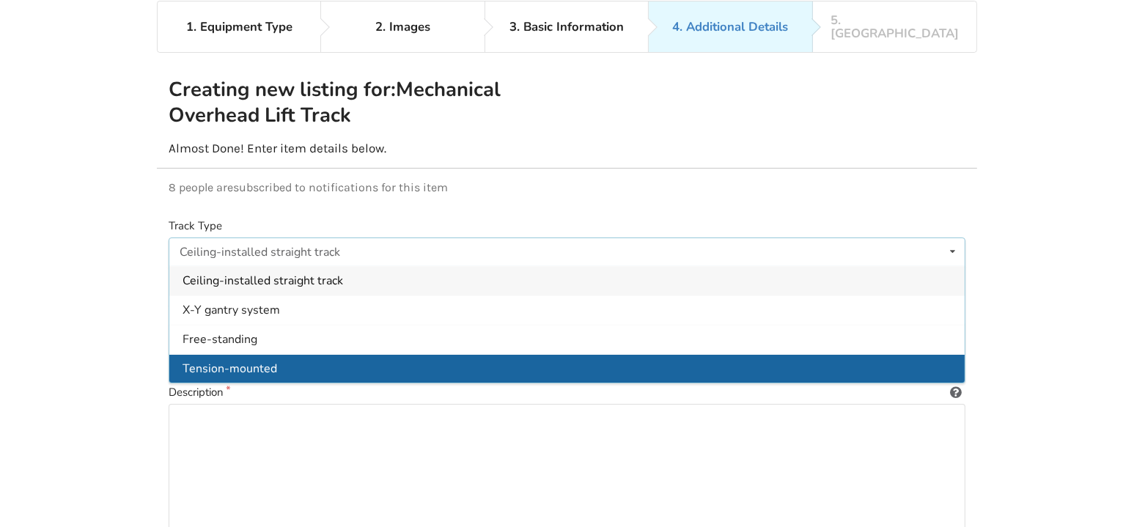
click at [264, 361] on span "Tension-mounted" at bounding box center [230, 369] width 95 height 16
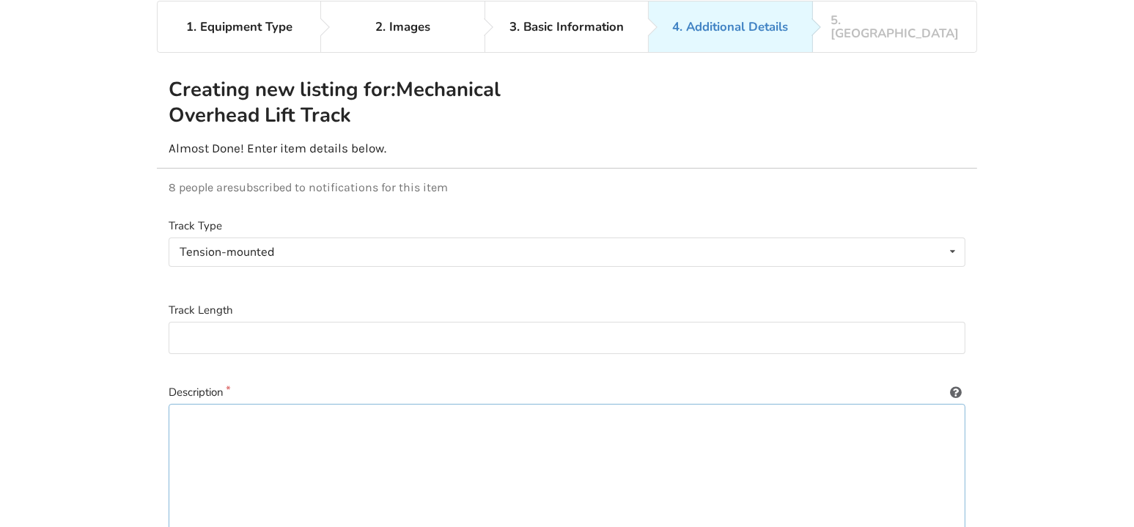
click at [244, 426] on textarea at bounding box center [567, 474] width 797 height 141
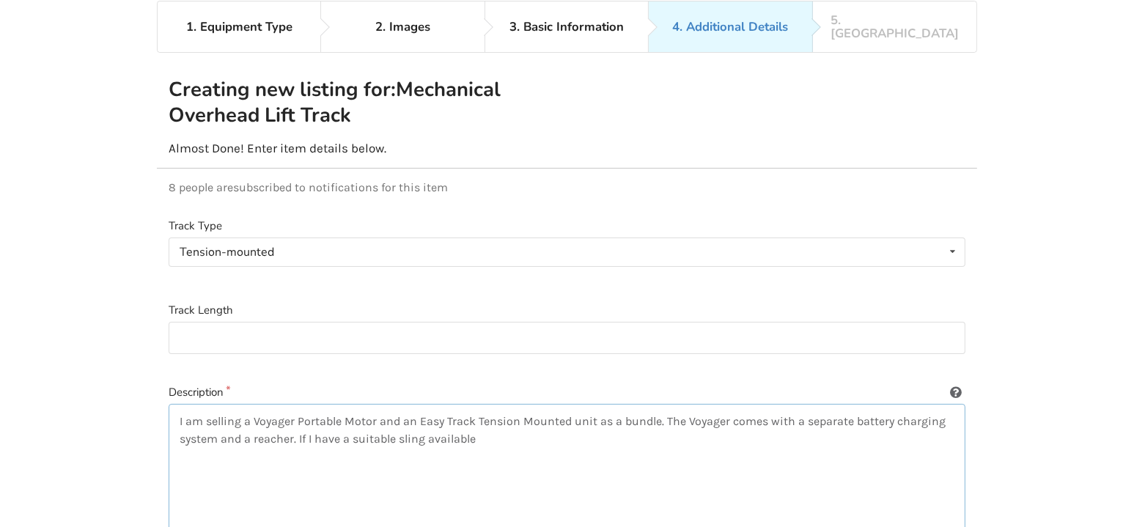
click at [757, 426] on textarea "I am selling a Voyager Portable Motor and an Easy Track Tension Mounted unit as…" at bounding box center [567, 474] width 797 height 141
click at [239, 444] on textarea "I am selling a Voyager Portable Motor and an Easy Track Tension Mounted unit as…" at bounding box center [567, 474] width 797 height 141
click at [303, 444] on textarea "I am selling a Voyager Portable Motor and an Easy Track Tension Mounted unit as…" at bounding box center [567, 474] width 797 height 141
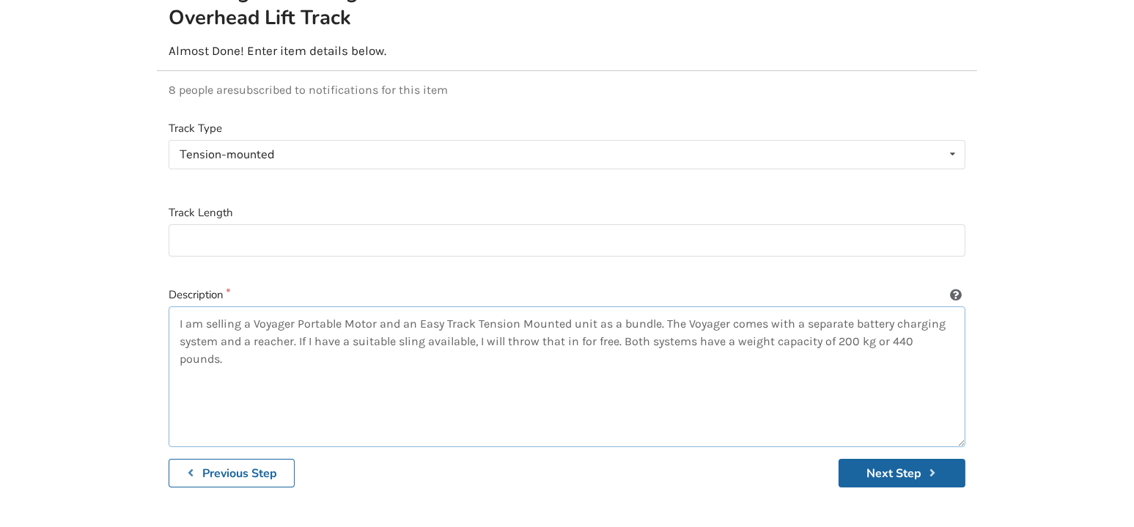
scroll to position [234, 0]
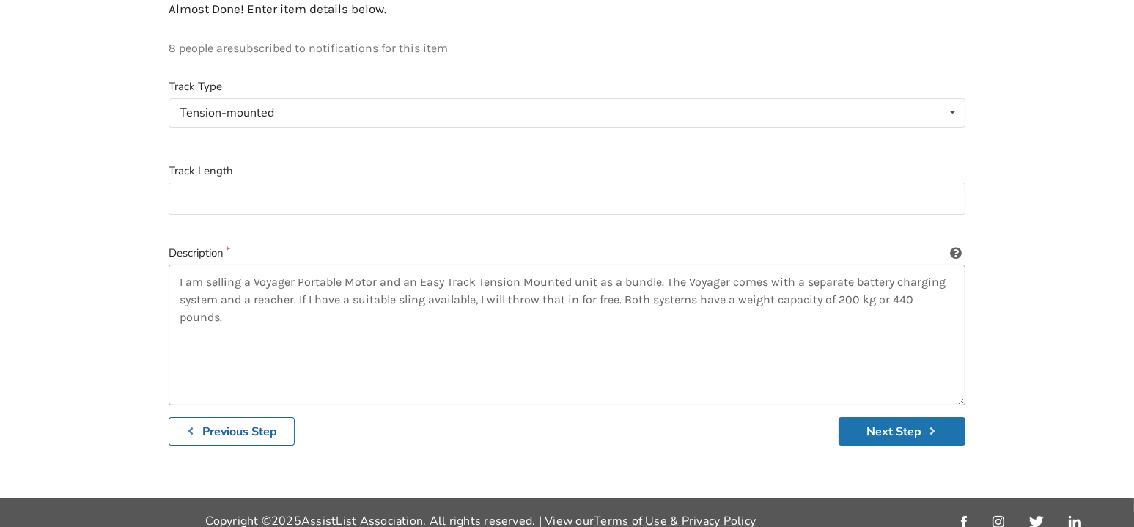
type textarea "I am selling a Voyager Portable Motor and an Easy Track Tension Mounted unit as…"
click at [929, 425] on icon "submit" at bounding box center [933, 431] width 14 height 12
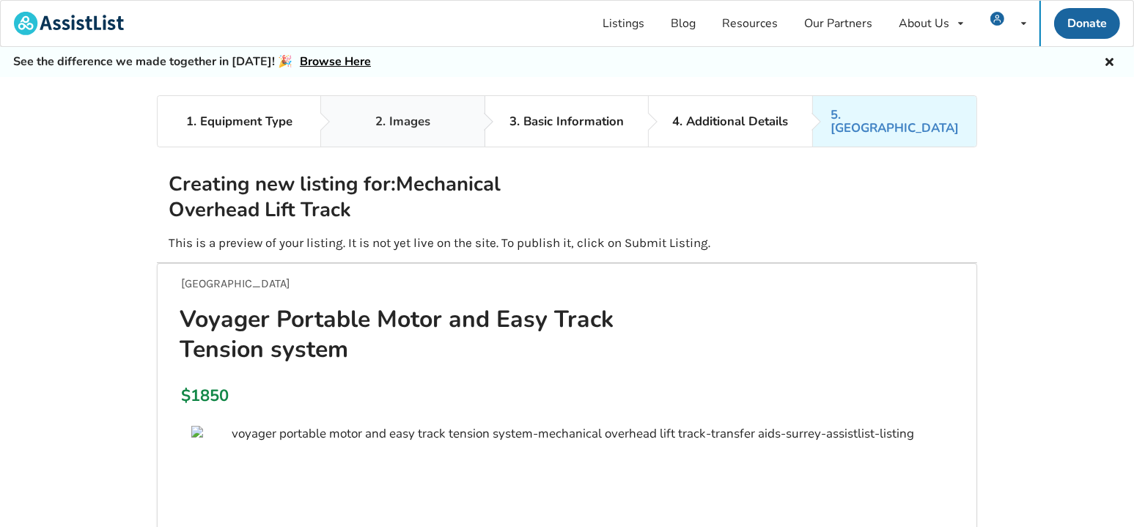
click at [430, 115] on link "2. Images" at bounding box center [403, 121] width 164 height 51
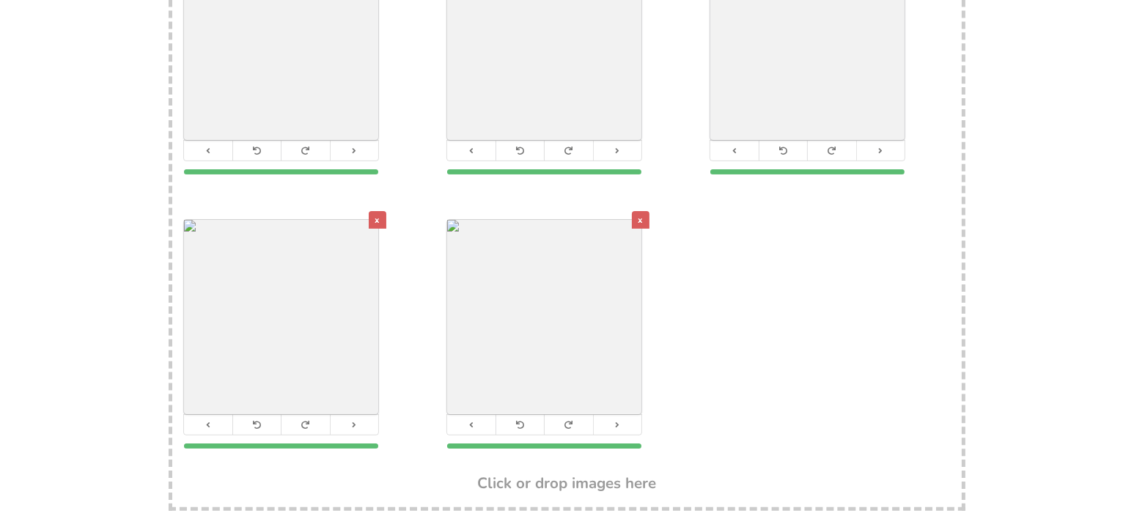
scroll to position [469, 0]
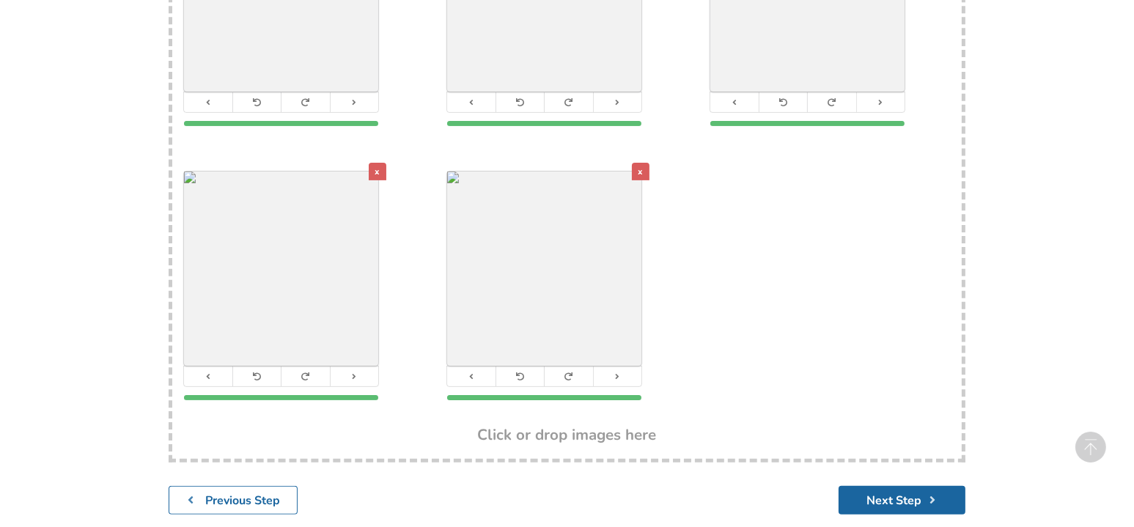
click at [379, 163] on div "x" at bounding box center [378, 172] width 18 height 18
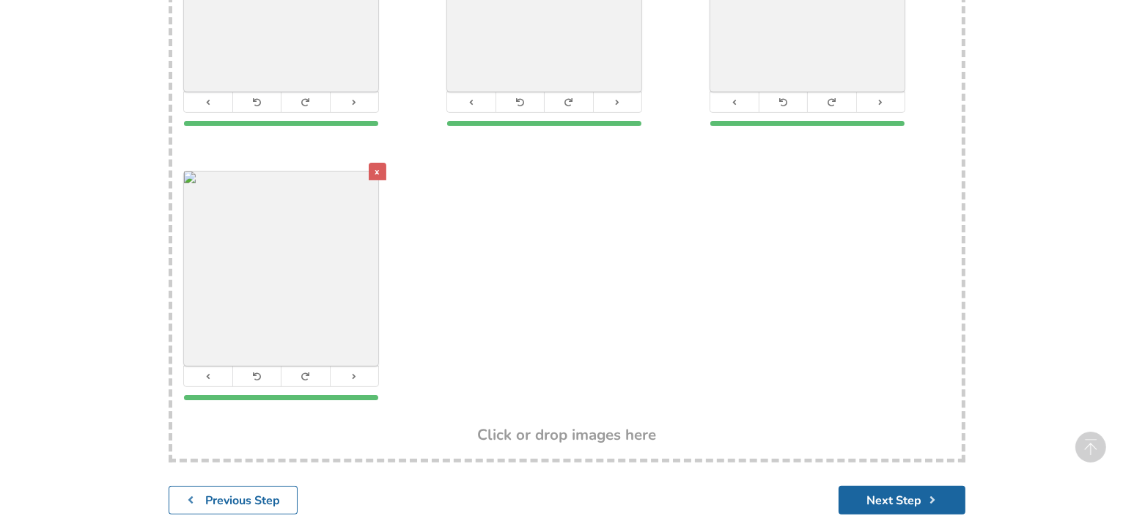
click at [520, 188] on div "x Cover Image x x x" at bounding box center [567, 152] width 790 height 549
type input "C:\fakepath\Tension Lift Top.JPG"
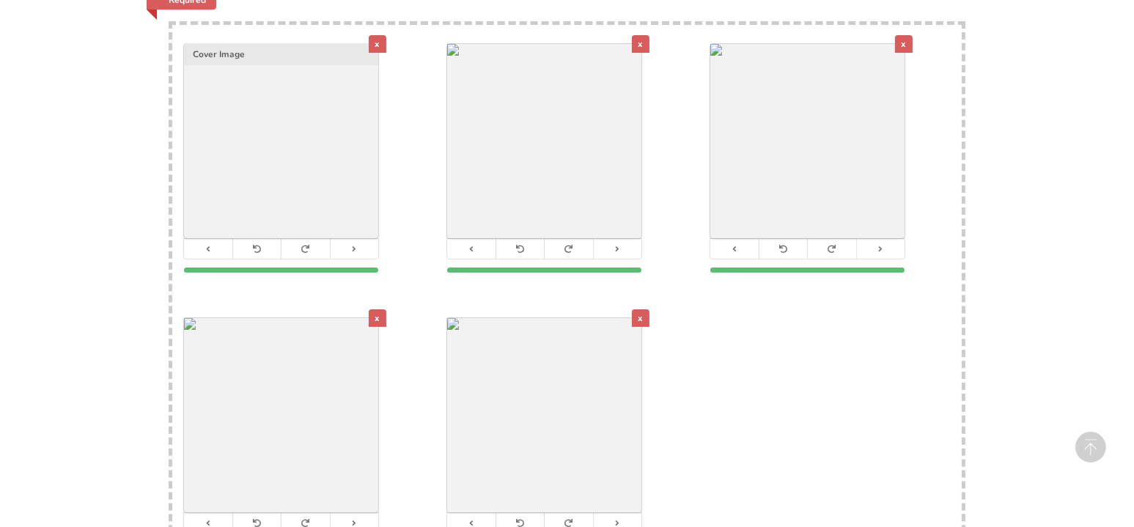
scroll to position [538, 0]
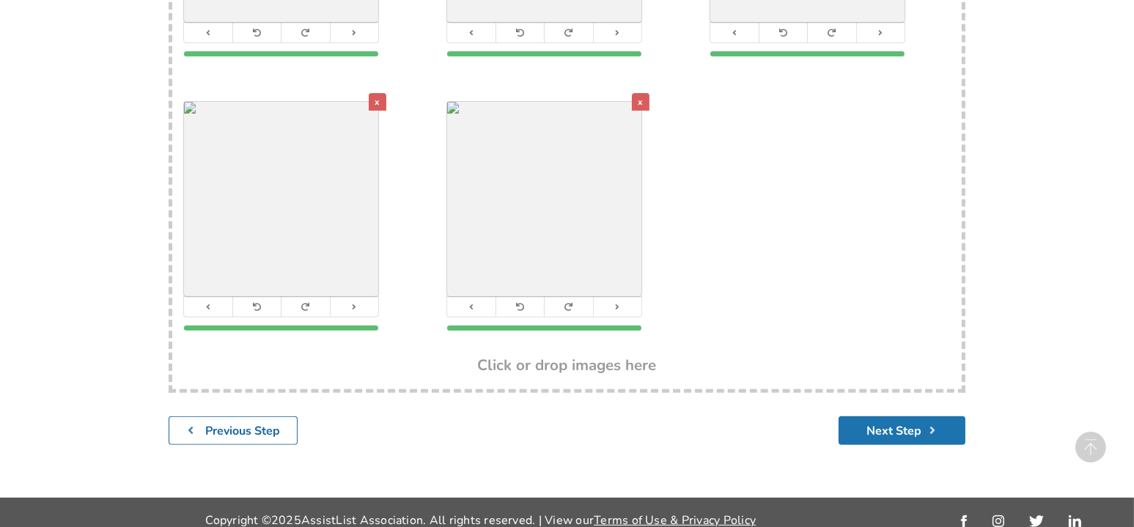
click at [927, 425] on icon "submit" at bounding box center [933, 431] width 14 height 12
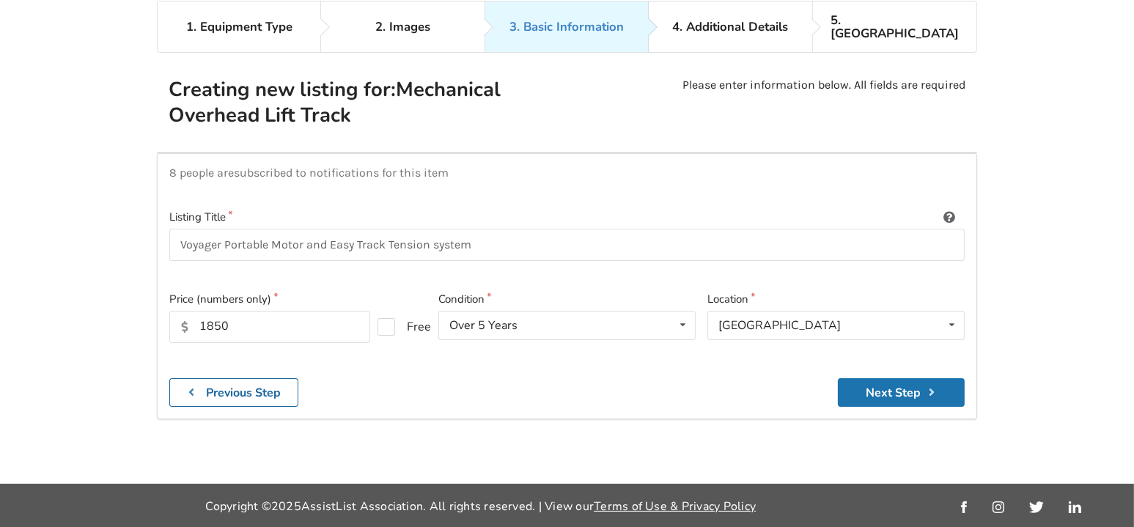
click at [911, 378] on button "Next Step" at bounding box center [901, 392] width 127 height 29
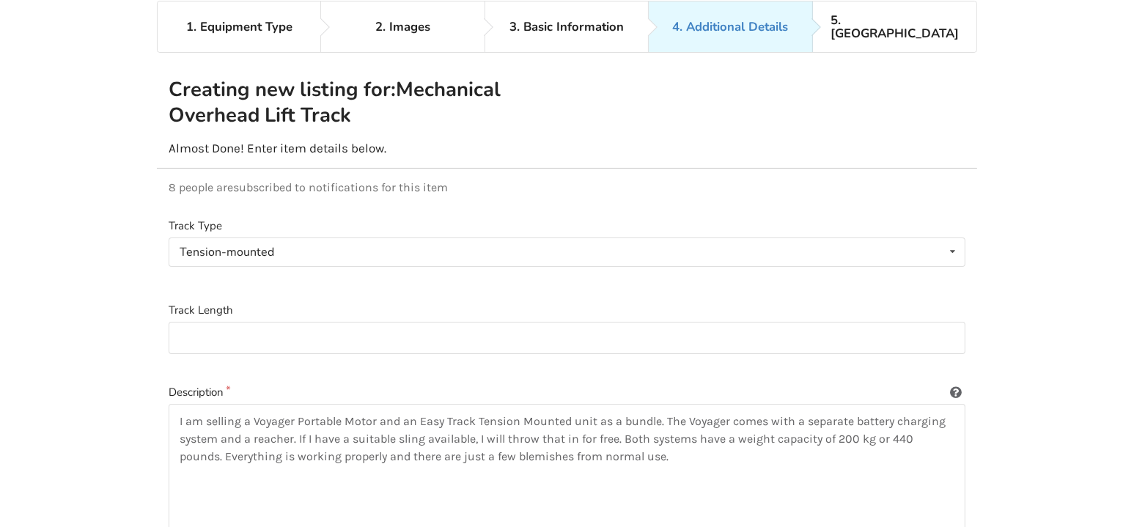
scroll to position [234, 0]
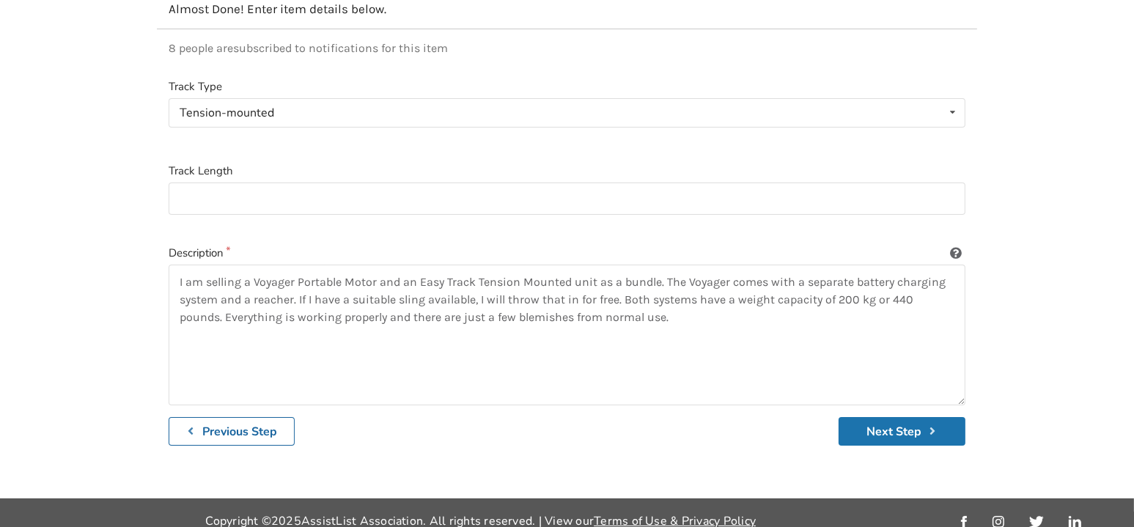
click at [898, 423] on button "Next Step" at bounding box center [902, 431] width 127 height 29
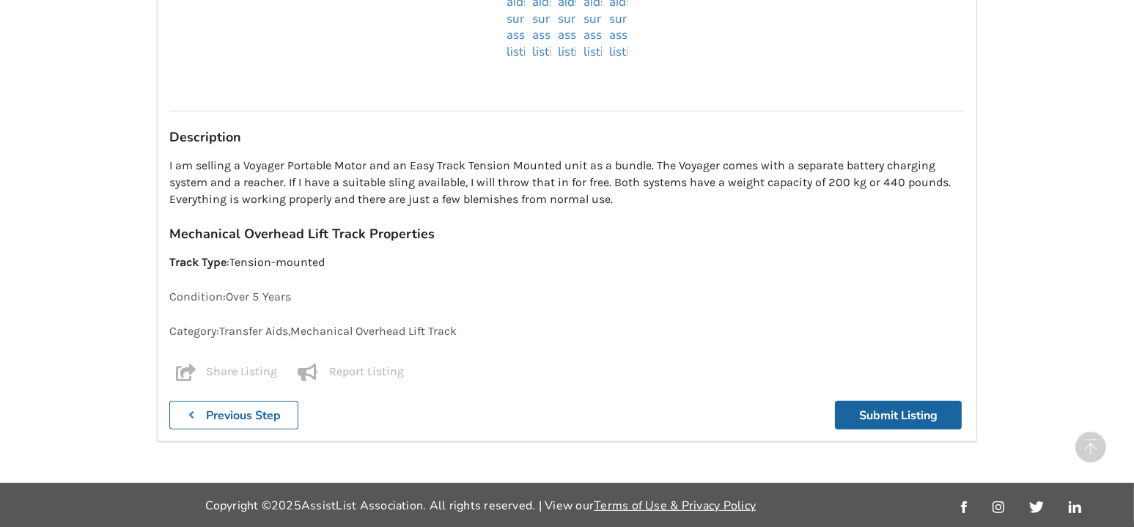
scroll to position [766, 0]
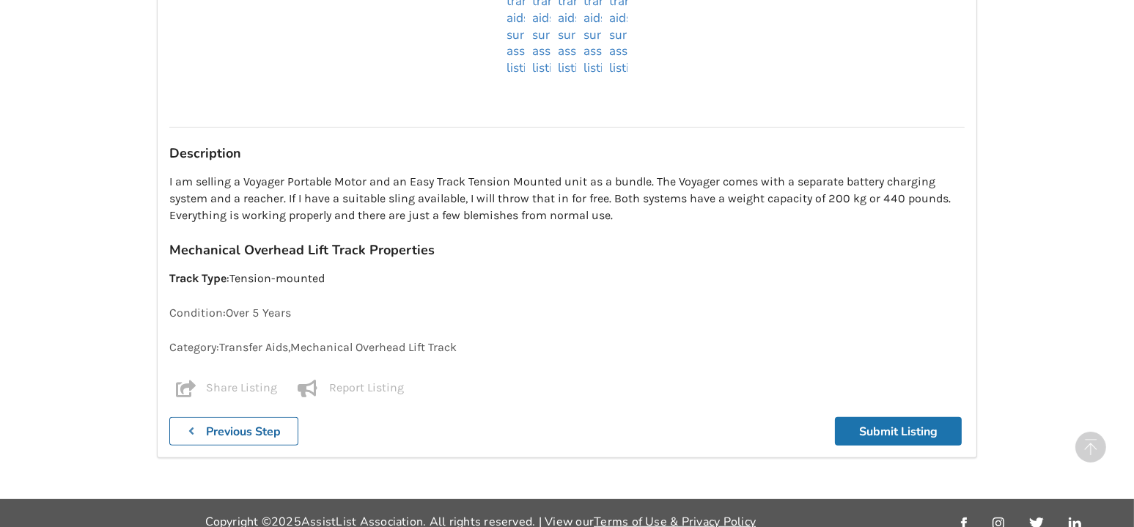
click at [876, 417] on button "Submit Listing" at bounding box center [898, 431] width 127 height 29
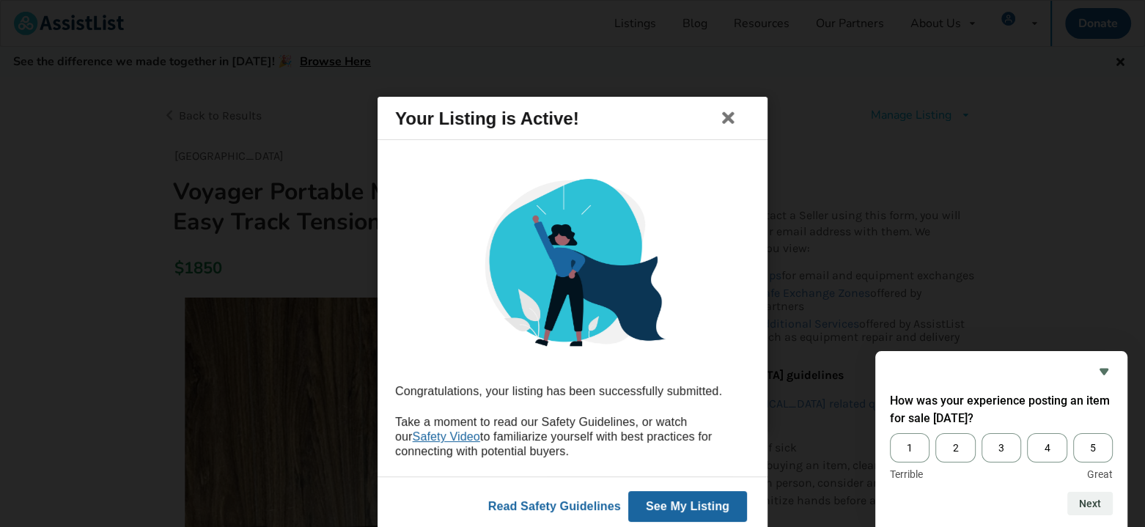
click at [705, 502] on button "See My Listing" at bounding box center [687, 506] width 119 height 31
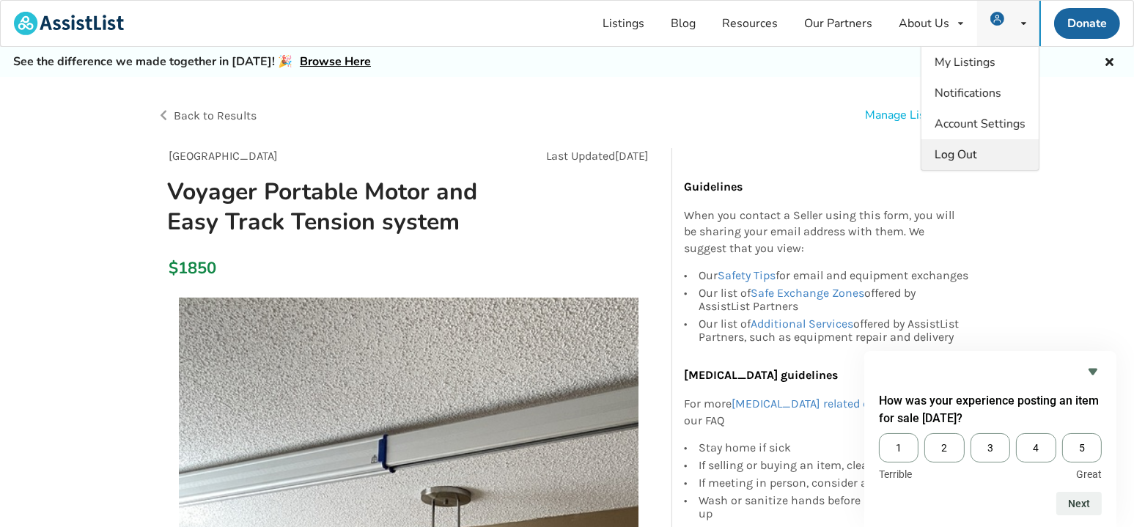
click at [969, 150] on span "Log Out" at bounding box center [956, 155] width 43 height 16
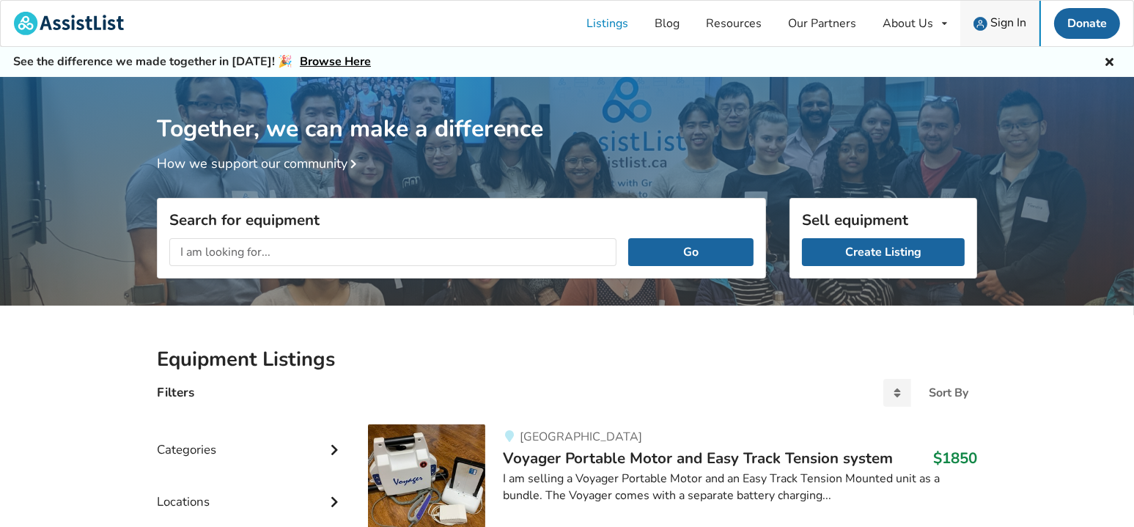
click at [1006, 22] on span "Sign In" at bounding box center [1009, 23] width 36 height 16
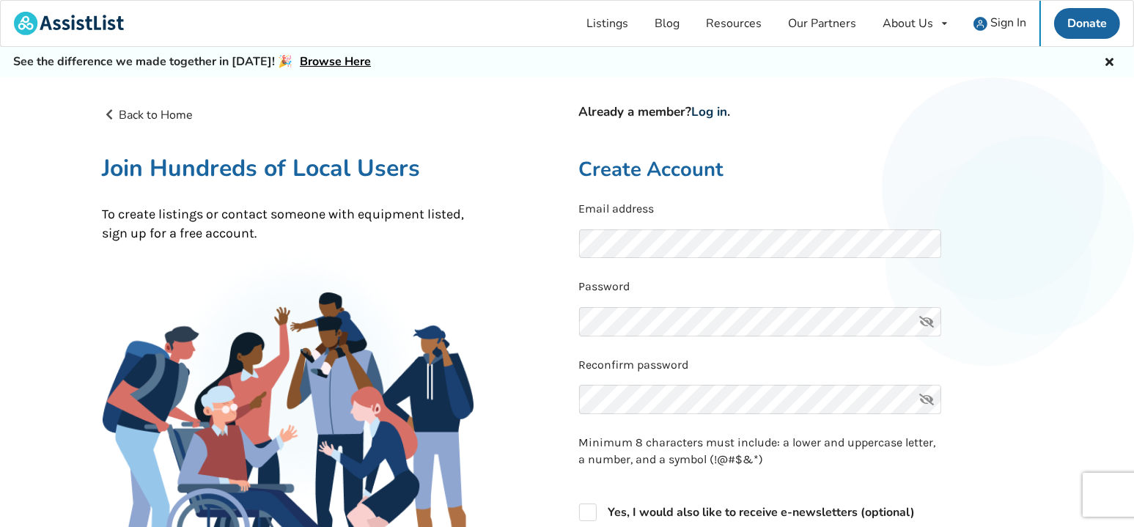
click at [722, 105] on link "Log in" at bounding box center [710, 111] width 36 height 17
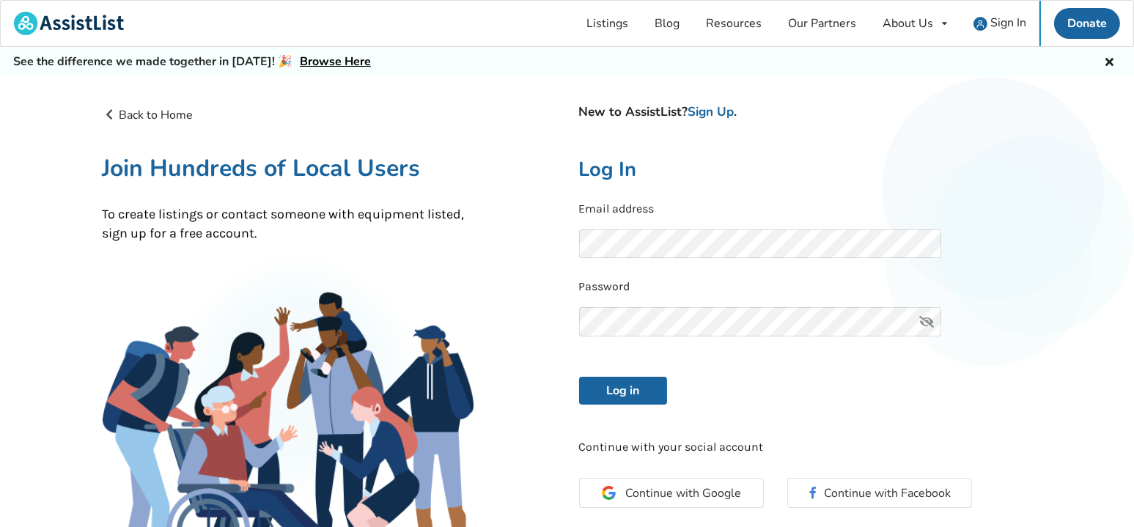
click at [905, 246] on keeper-lock "Open Keeper Popup" at bounding box center [904, 244] width 18 height 18
click at [626, 392] on button "Log in" at bounding box center [623, 391] width 88 height 28
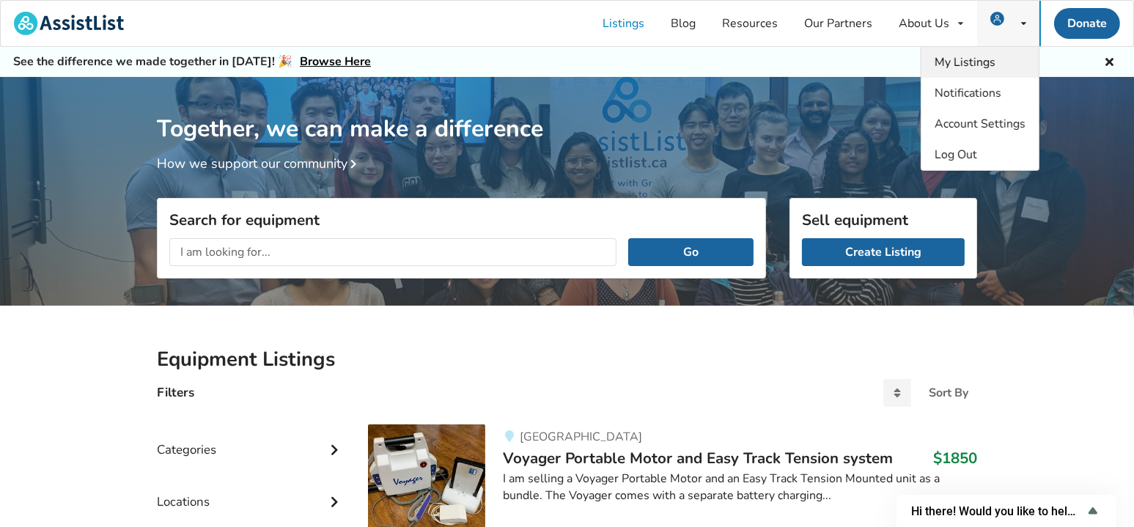
click at [958, 62] on span "My Listings" at bounding box center [965, 62] width 61 height 16
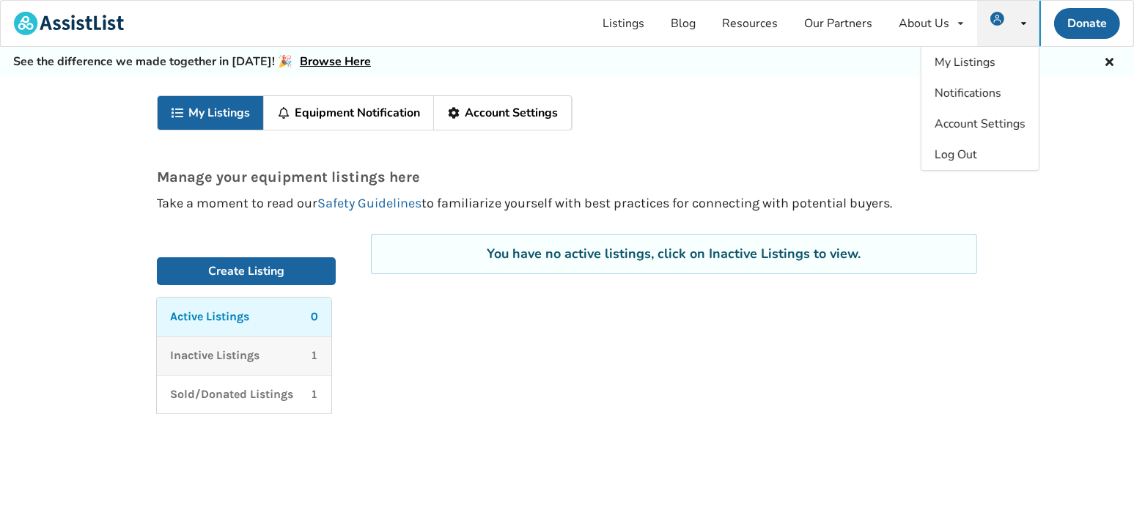
click at [230, 354] on p "Inactive Listings" at bounding box center [214, 356] width 89 height 17
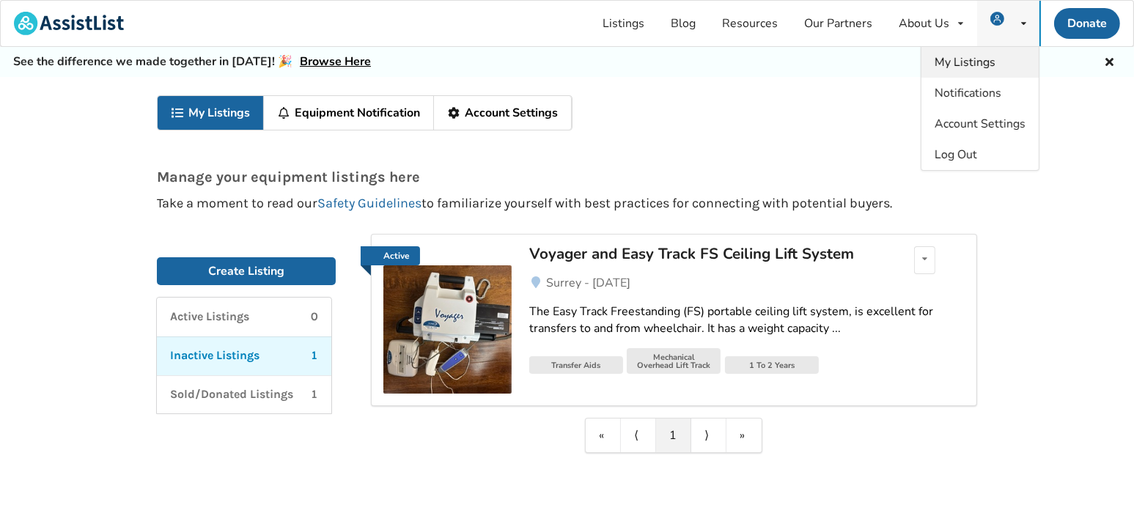
click at [982, 59] on span "My Listings" at bounding box center [965, 62] width 61 height 16
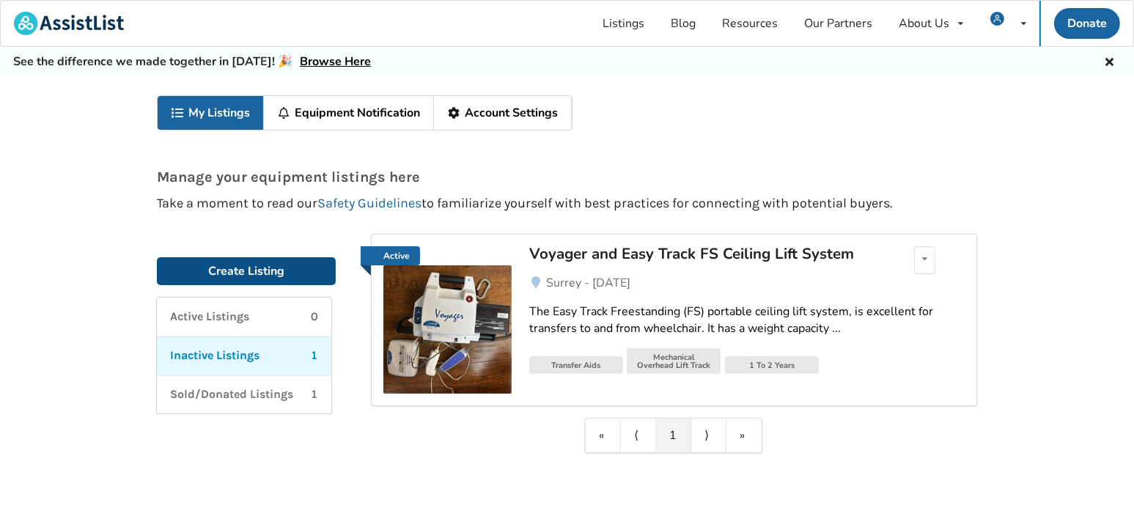
click at [239, 271] on link "Create Listing" at bounding box center [246, 271] width 179 height 28
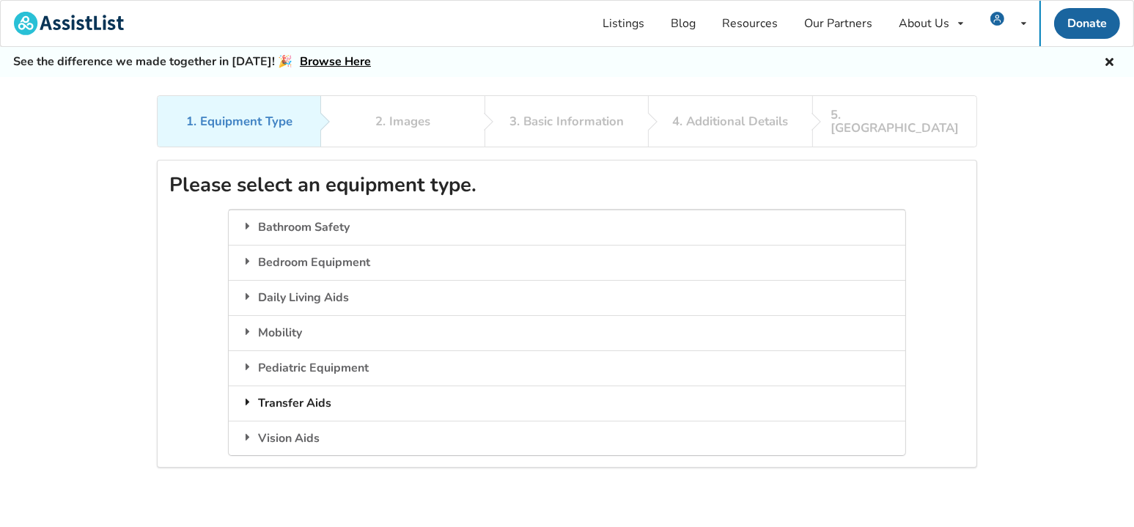
click at [290, 386] on div "Transfer Aids" at bounding box center [567, 403] width 676 height 35
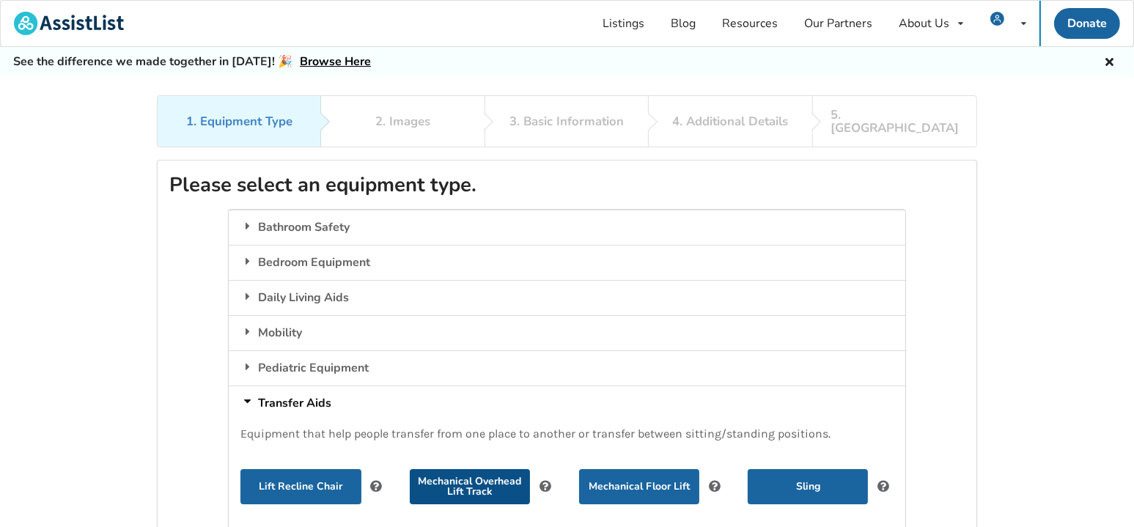
click at [446, 470] on button "Mechanical Overhead Lift Track" at bounding box center [470, 486] width 120 height 35
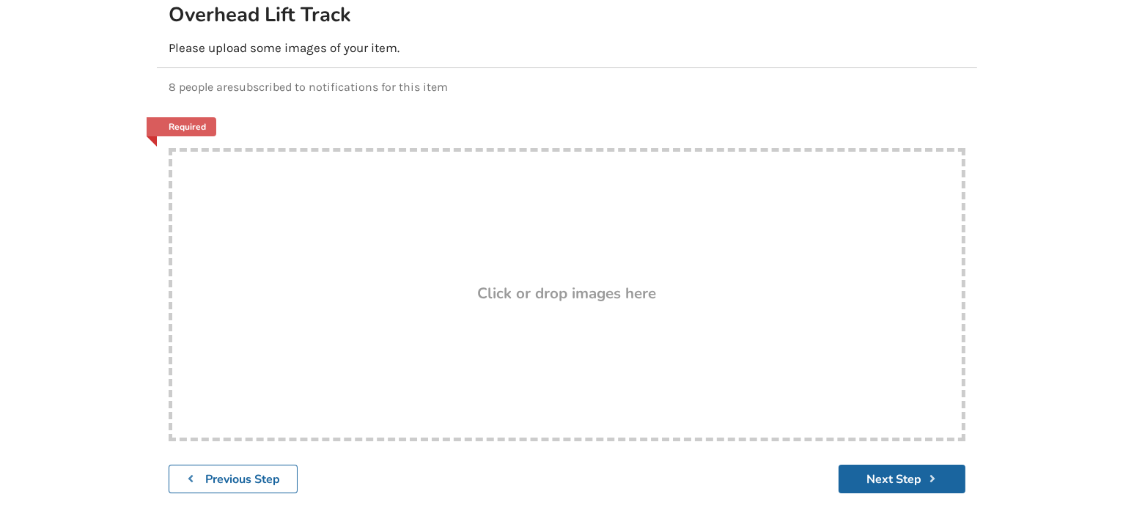
scroll to position [224, 0]
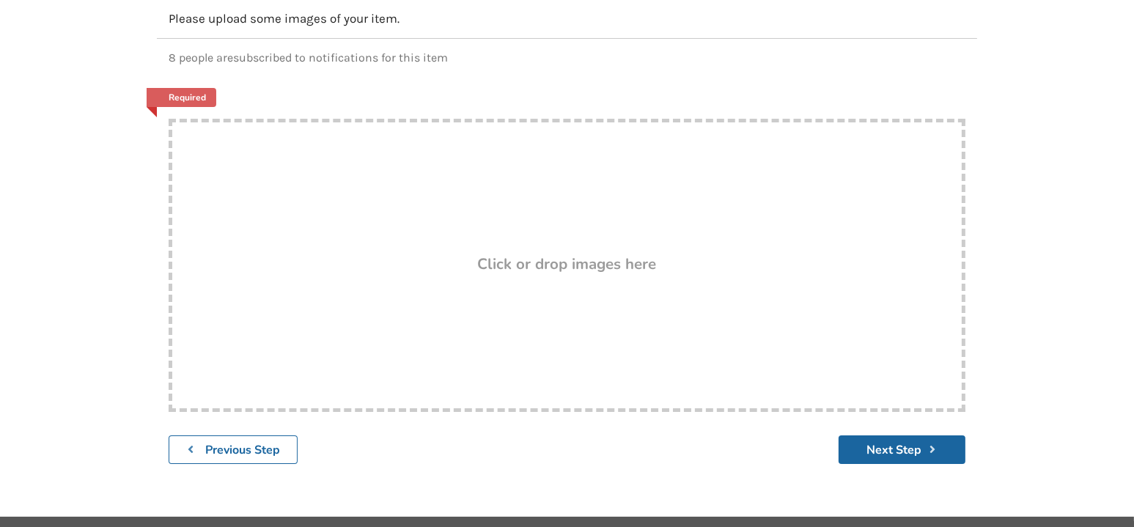
click at [582, 254] on h3 "Click or drop images here" at bounding box center [567, 263] width 179 height 19
type input "C:\fakepath\[PERSON_NAME] master bedroom.JPG"
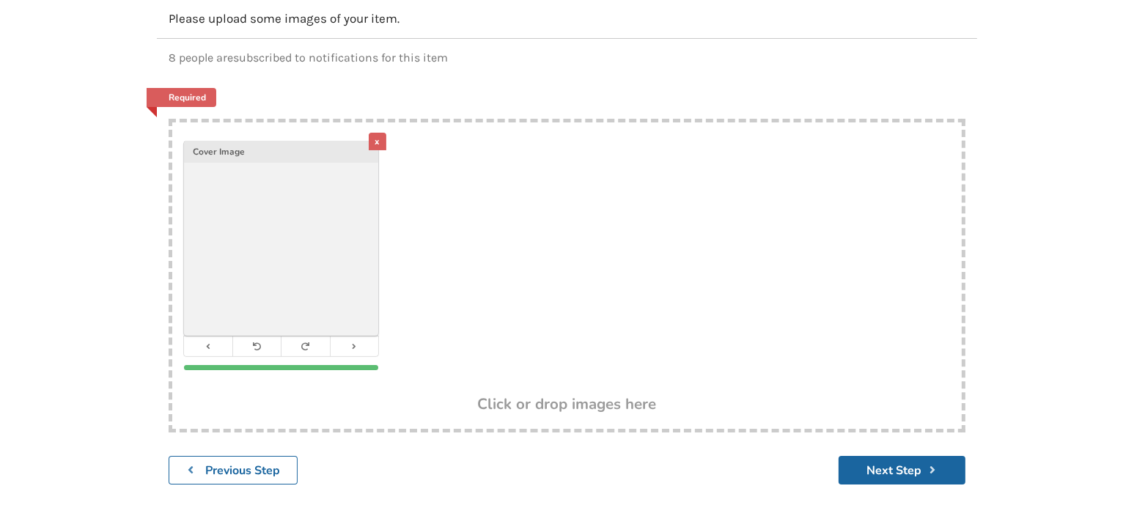
click at [374, 133] on div "x" at bounding box center [378, 142] width 18 height 18
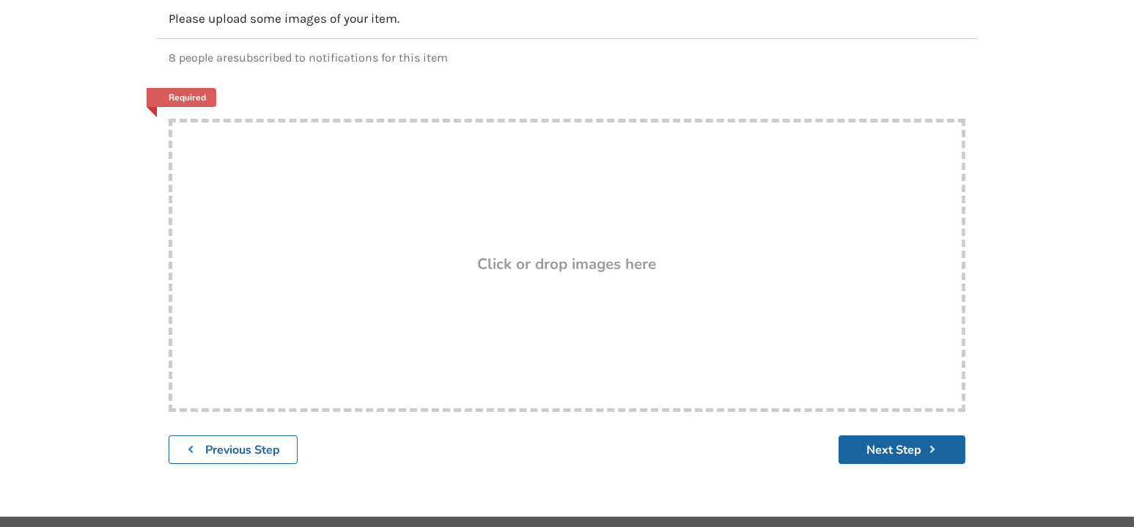
click at [536, 257] on h3 "Click or drop images here" at bounding box center [567, 263] width 179 height 19
type input "C:\fakepath\IMG_8522.jpg"
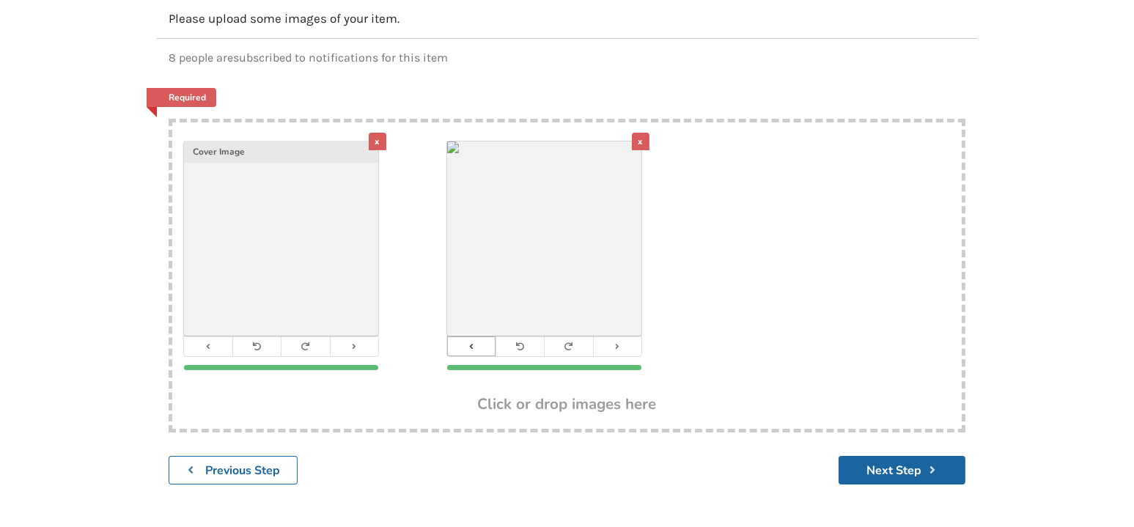
click at [488, 337] on button at bounding box center [471, 347] width 48 height 20
click at [746, 191] on div "x Cover Image x" at bounding box center [567, 259] width 790 height 274
type input "C:\fakepath\IMG_2235.jpeg"
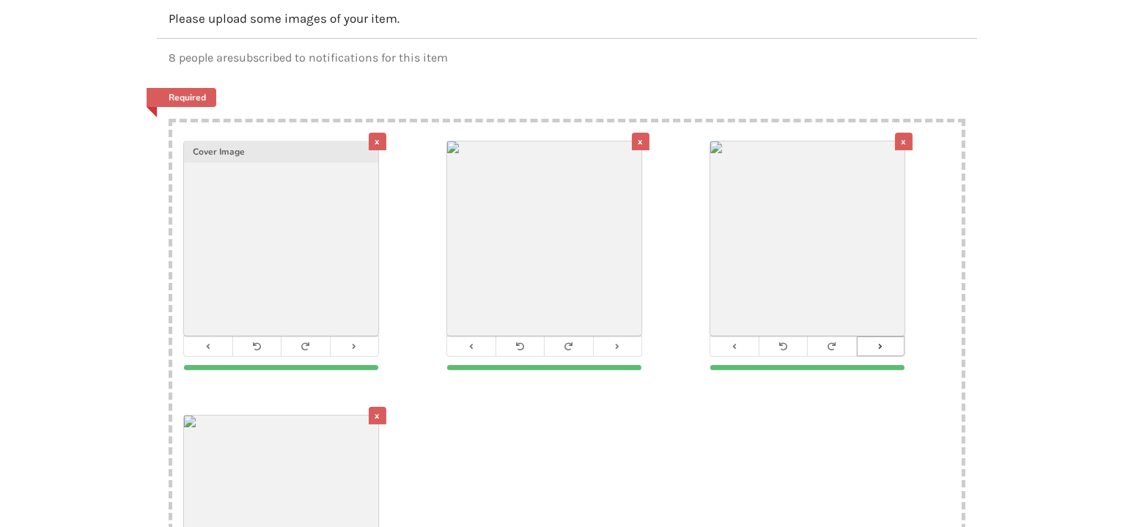
click at [880, 342] on icon at bounding box center [881, 346] width 10 height 8
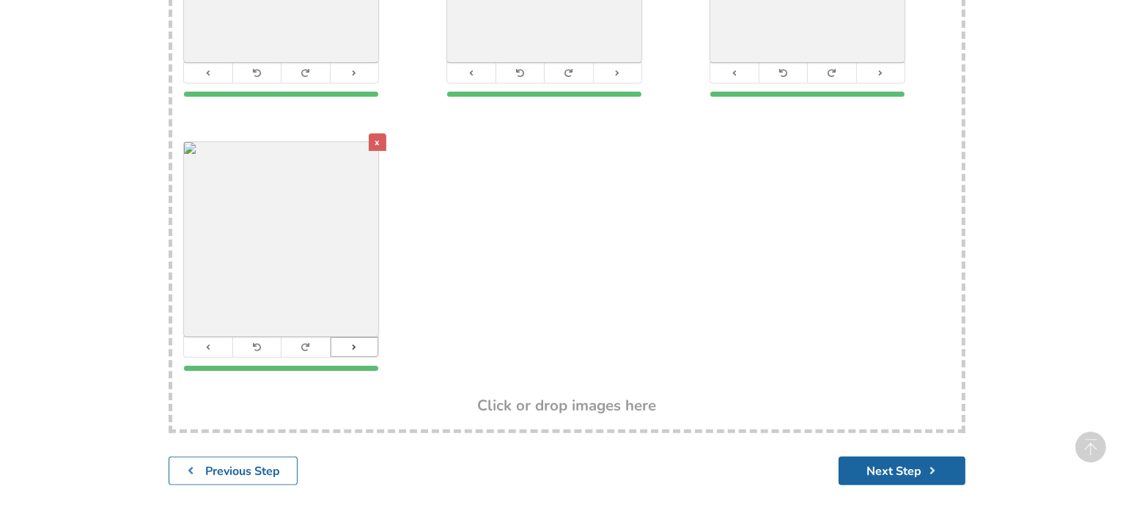
scroll to position [538, 0]
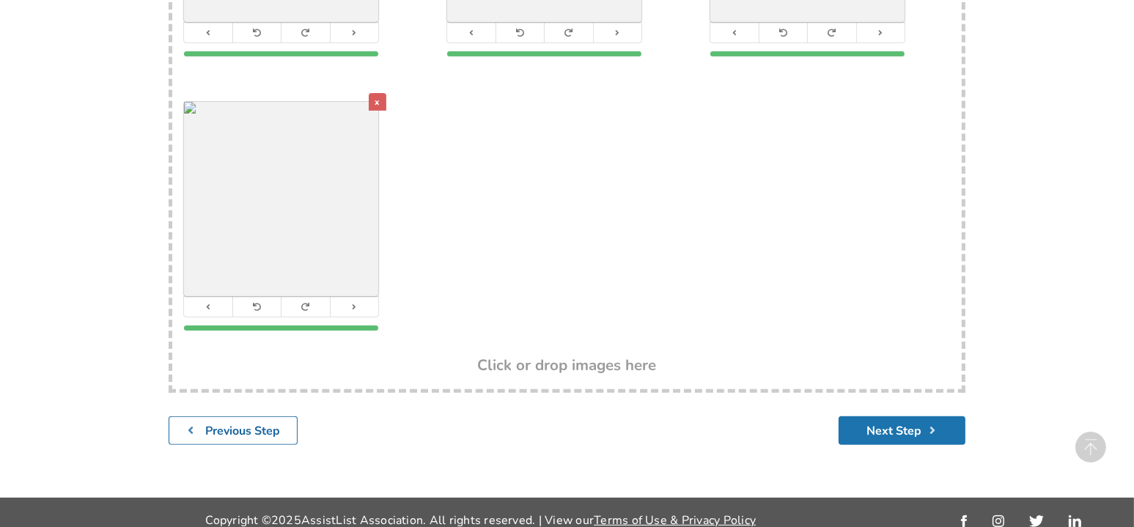
click at [928, 422] on button "Next Step" at bounding box center [902, 431] width 127 height 29
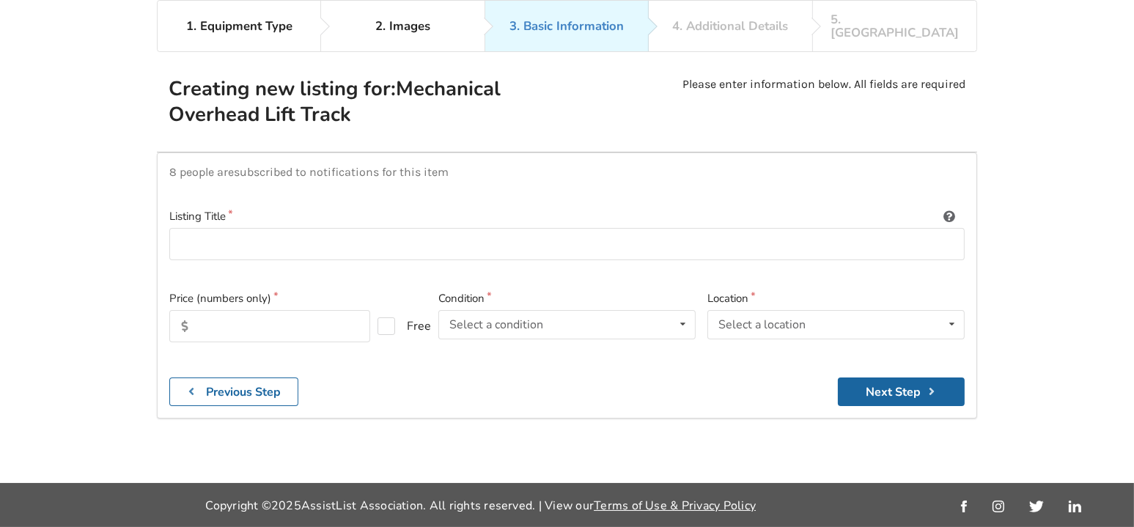
scroll to position [95, 0]
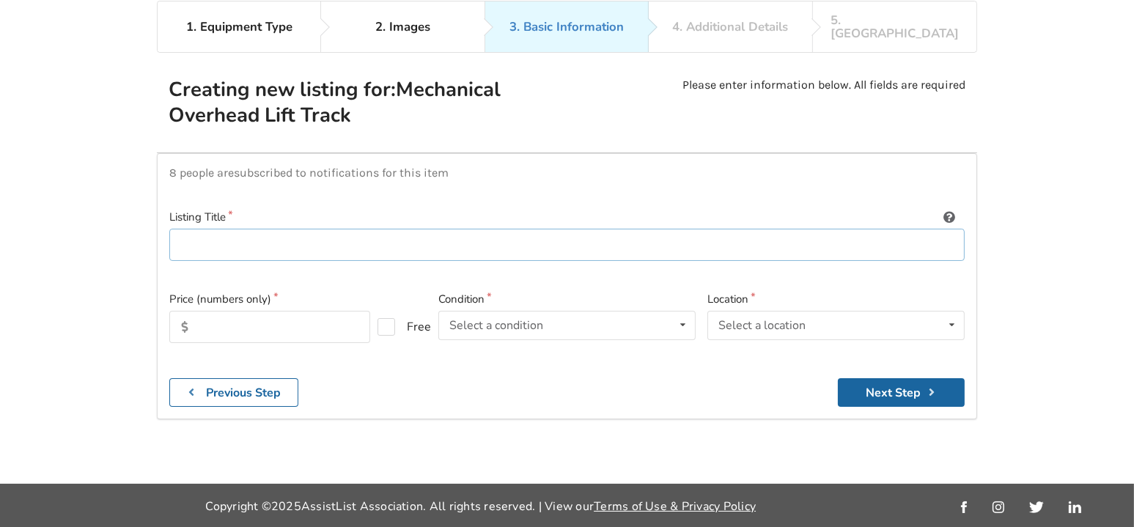
click at [360, 233] on input at bounding box center [567, 245] width 796 height 33
type input "V3 and Easy Track Tension Mounted portable ceiling lift system"
click at [309, 311] on input "text" at bounding box center [269, 327] width 201 height 32
type input "1850"
click at [523, 320] on div "Select a condition" at bounding box center [497, 326] width 94 height 12
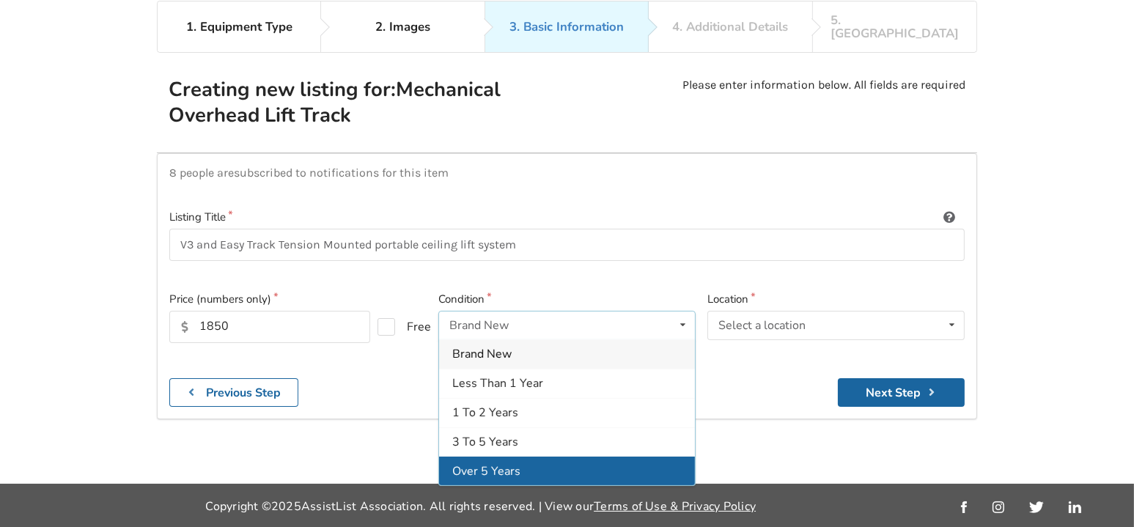
click at [506, 457] on div "Over 5 Years" at bounding box center [567, 471] width 256 height 29
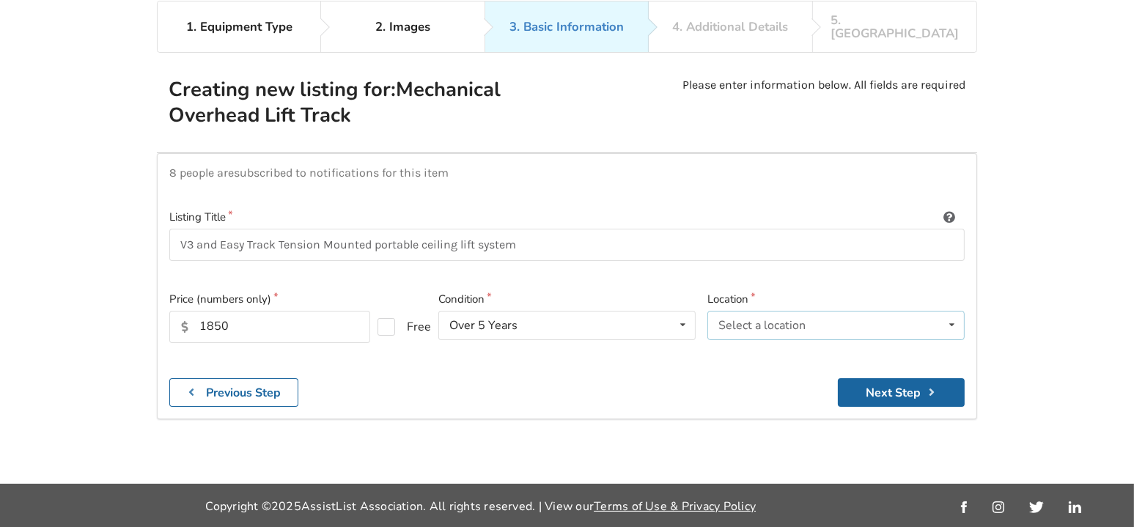
click at [769, 320] on div "Select a location" at bounding box center [762, 326] width 87 height 12
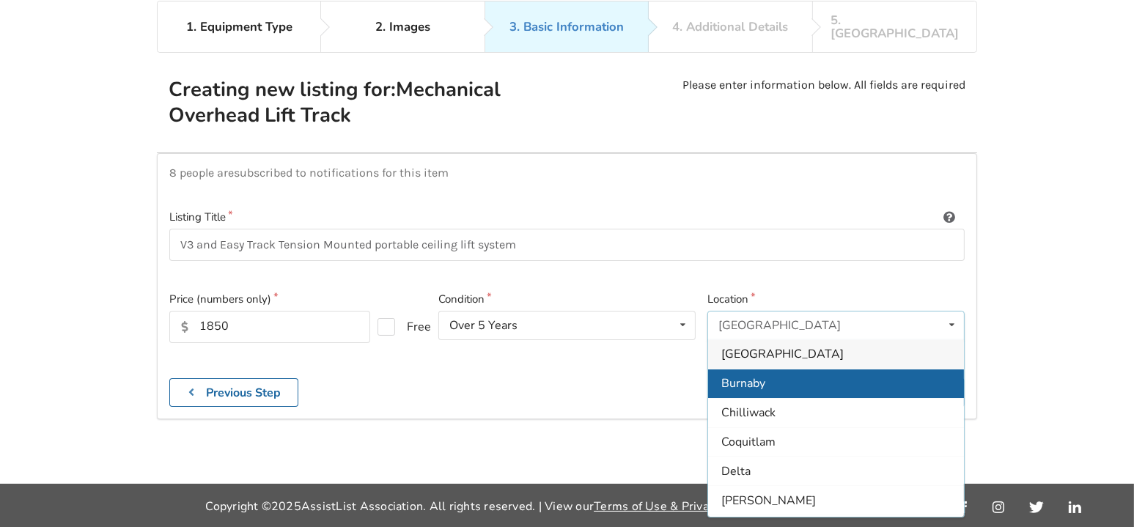
click at [784, 369] on div "Burnaby" at bounding box center [836, 383] width 256 height 29
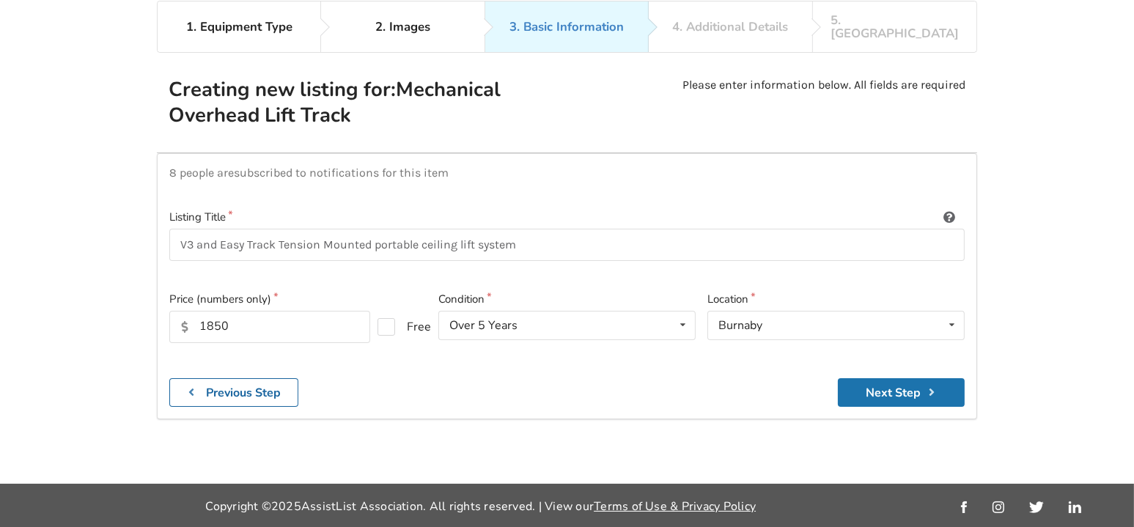
click at [877, 378] on button "Next Step" at bounding box center [901, 392] width 127 height 29
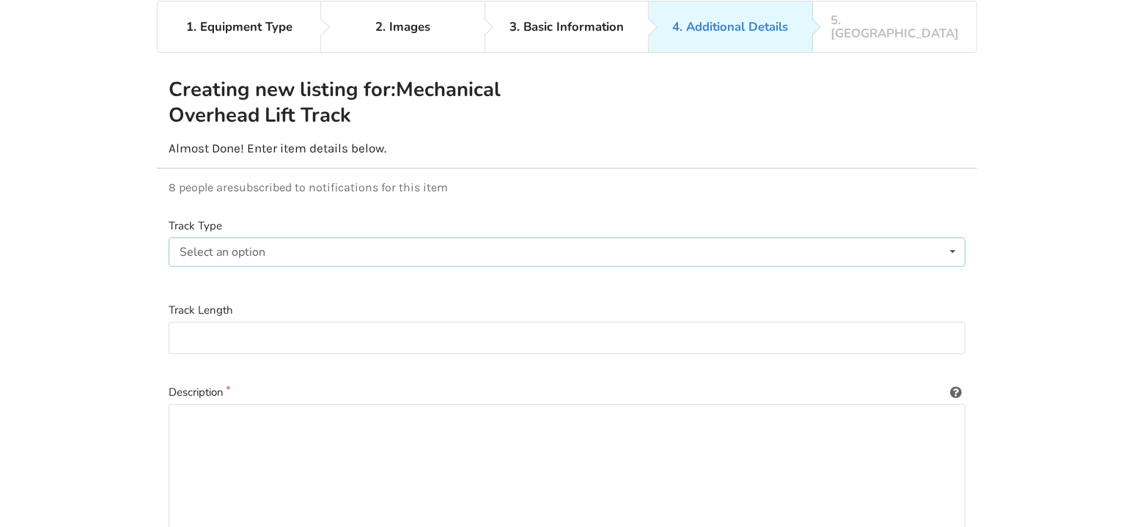
click at [548, 240] on div "Select an option Ceiling-installed straight track X-Y gantry system Free-standi…" at bounding box center [567, 252] width 797 height 29
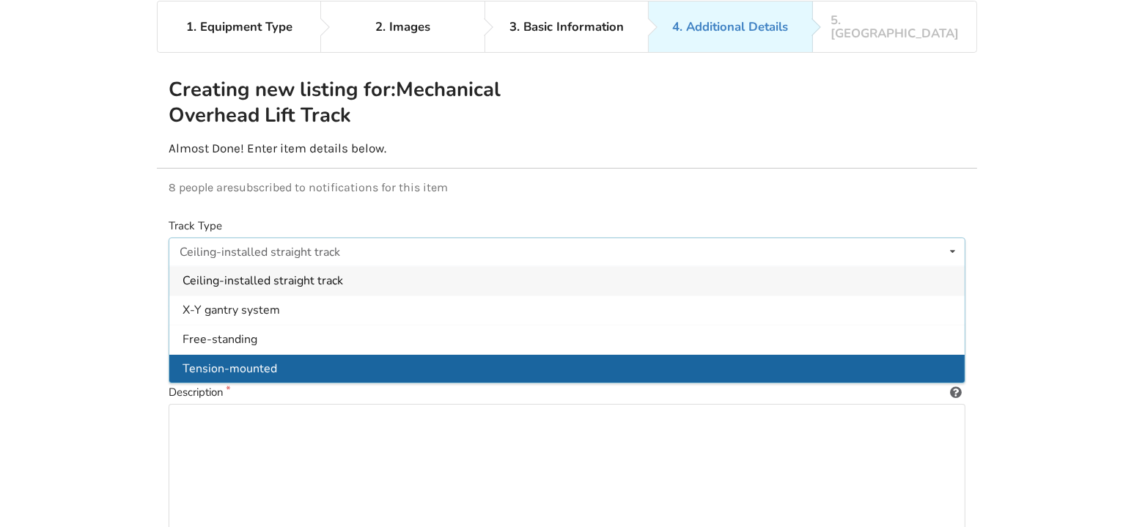
click at [288, 354] on div "Tension-mounted" at bounding box center [567, 368] width 796 height 29
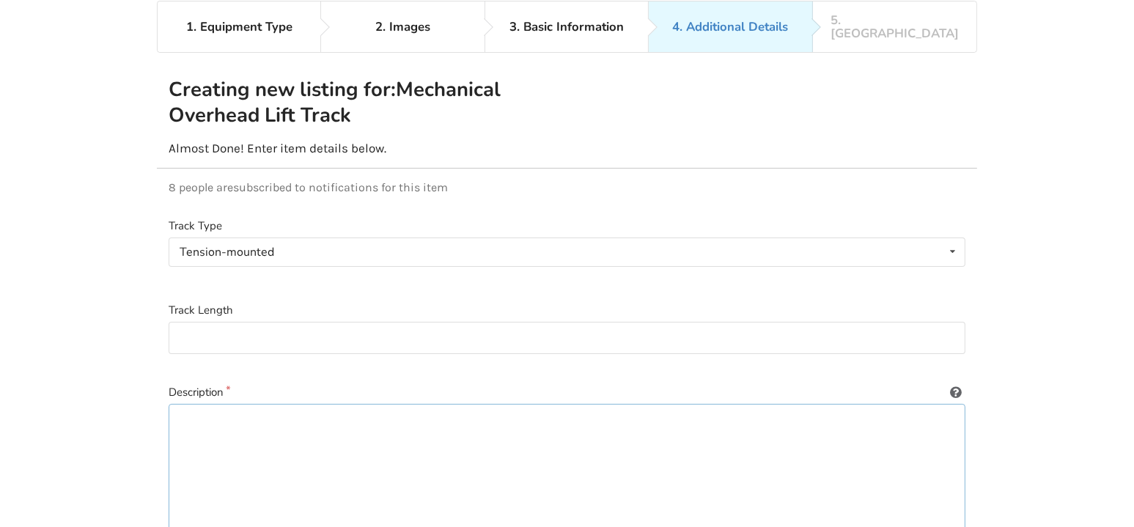
click at [277, 408] on textarea at bounding box center [567, 474] width 797 height 141
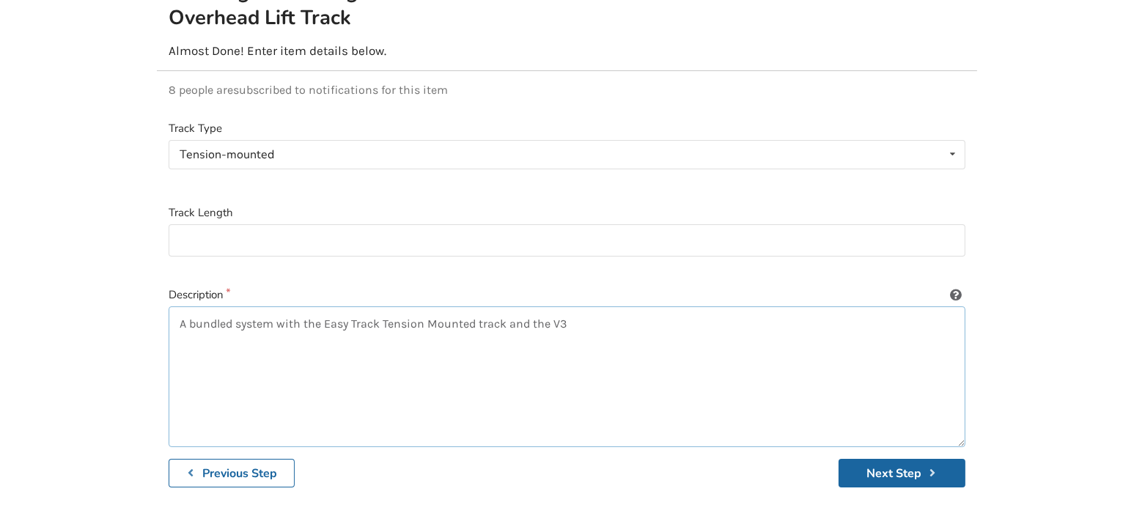
scroll to position [234, 0]
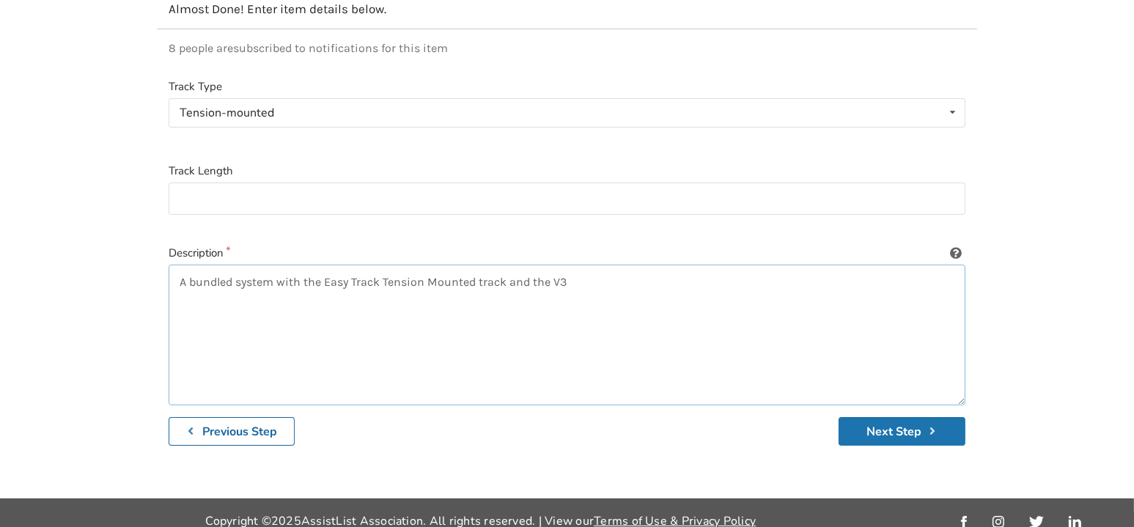
type textarea "A bundled system with the Easy Track Tension Mounted track and the V3 portable …"
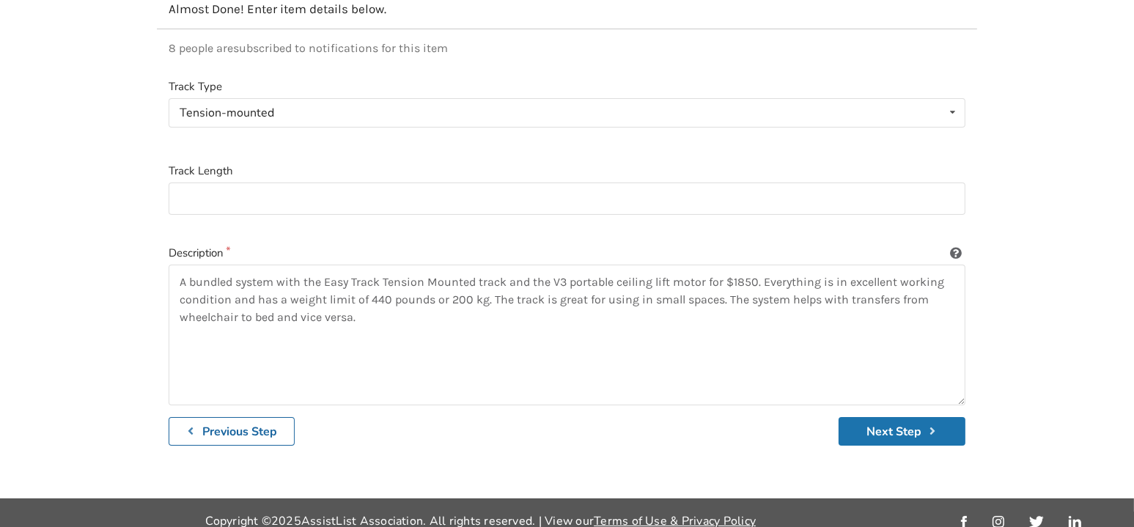
click at [958, 417] on button "Next Step" at bounding box center [902, 431] width 127 height 29
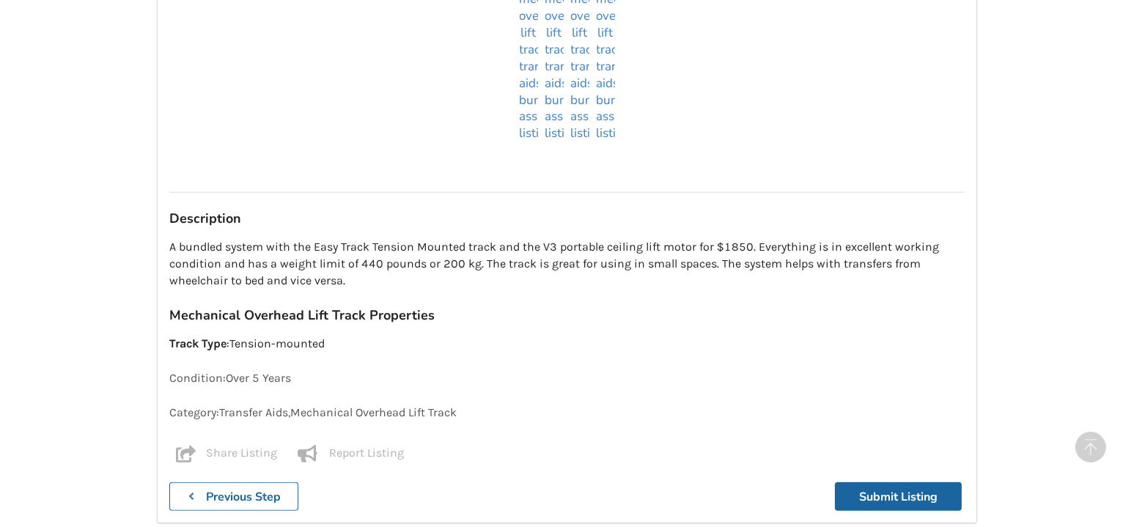
scroll to position [1395, 0]
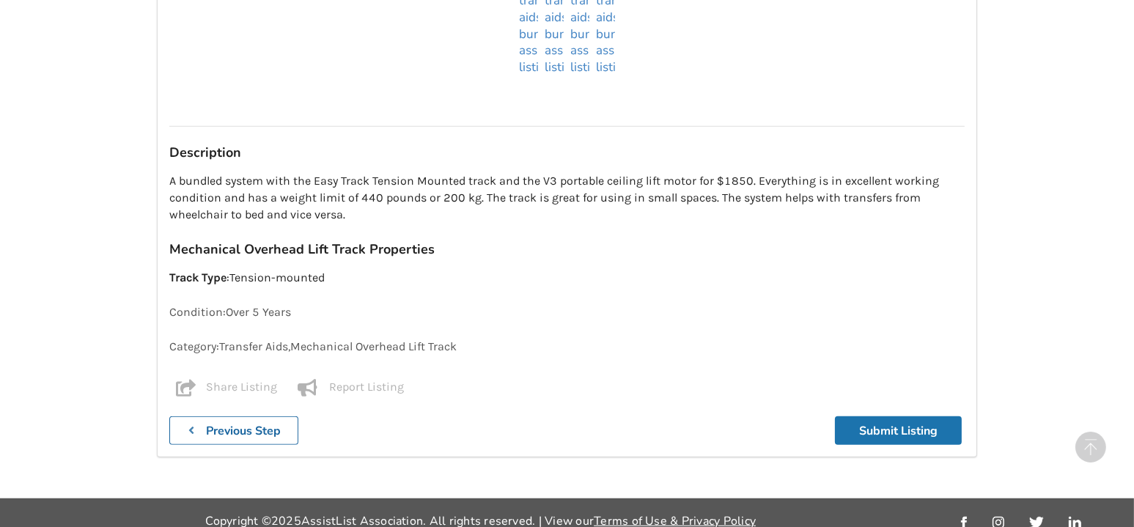
click at [911, 417] on button "Submit Listing" at bounding box center [898, 431] width 127 height 29
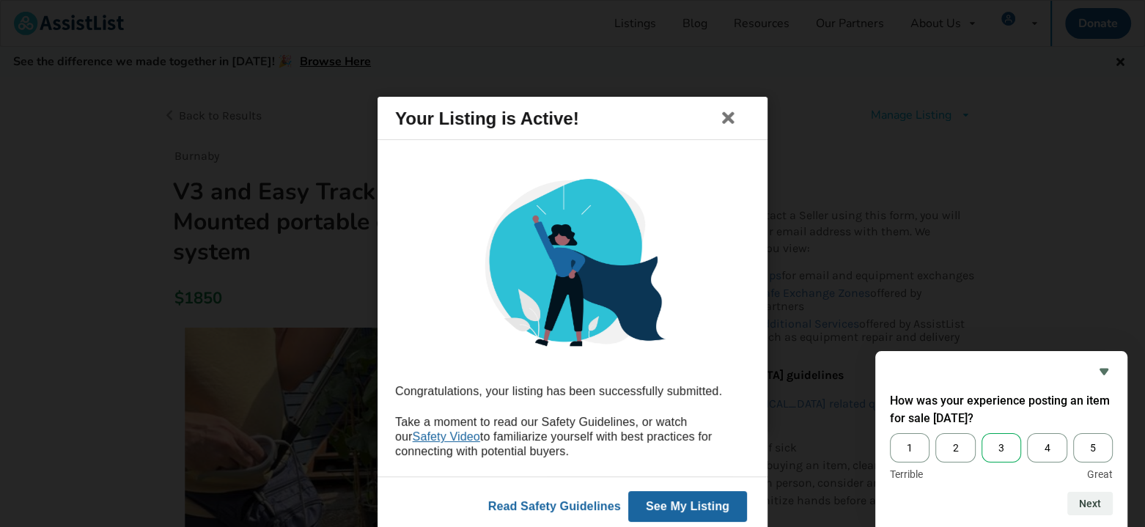
click at [1007, 450] on span "3" at bounding box center [1002, 447] width 40 height 29
click at [982, 433] on input "3" at bounding box center [982, 433] width 0 height 0
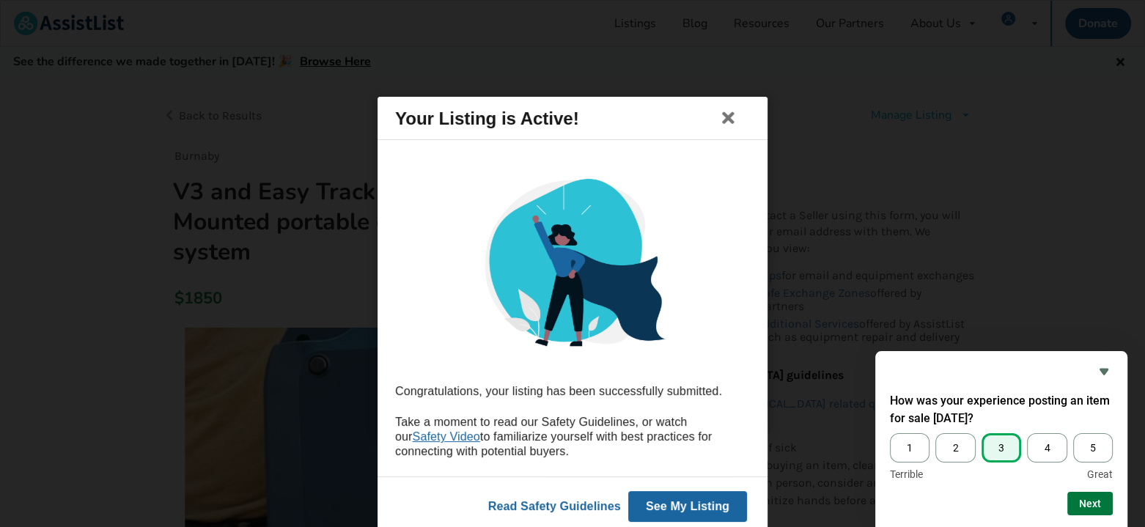
click at [1107, 504] on button "Next" at bounding box center [1090, 503] width 45 height 23
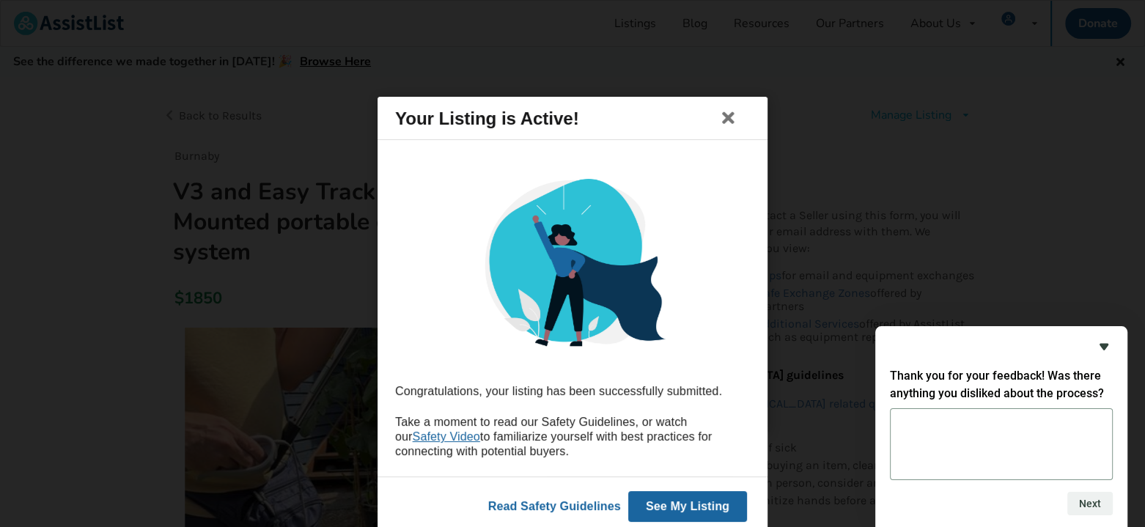
click at [1104, 348] on icon "Hide survey" at bounding box center [1104, 347] width 9 height 7
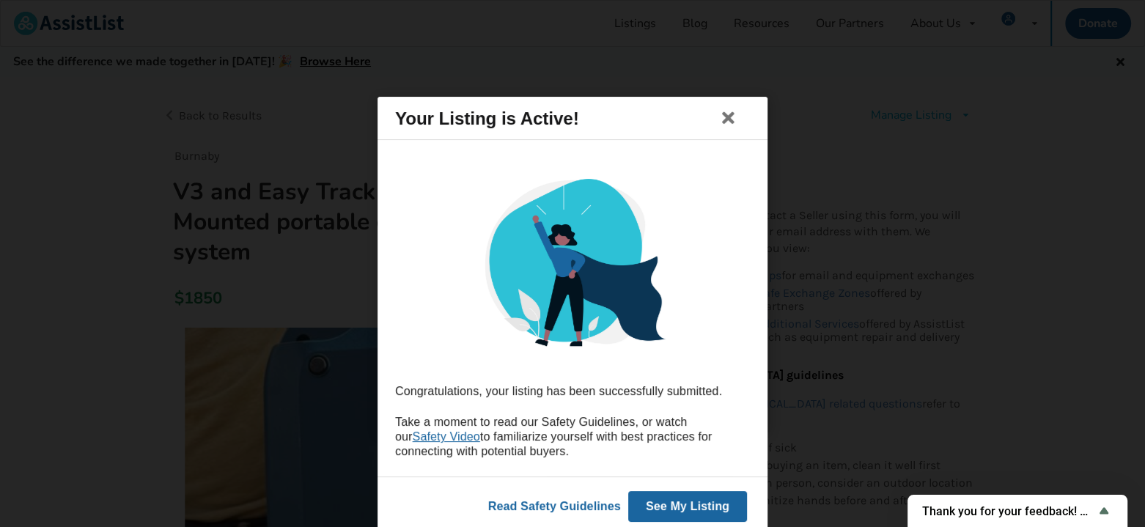
click at [719, 498] on button "See My Listing" at bounding box center [687, 506] width 119 height 31
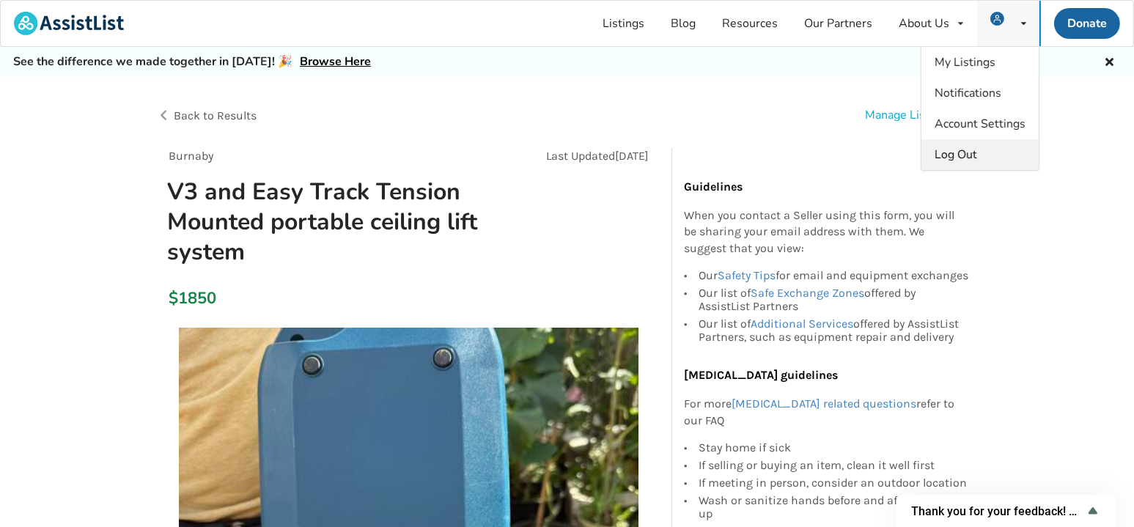
click at [969, 155] on span "Log Out" at bounding box center [956, 155] width 43 height 16
